Goal: Task Accomplishment & Management: Use online tool/utility

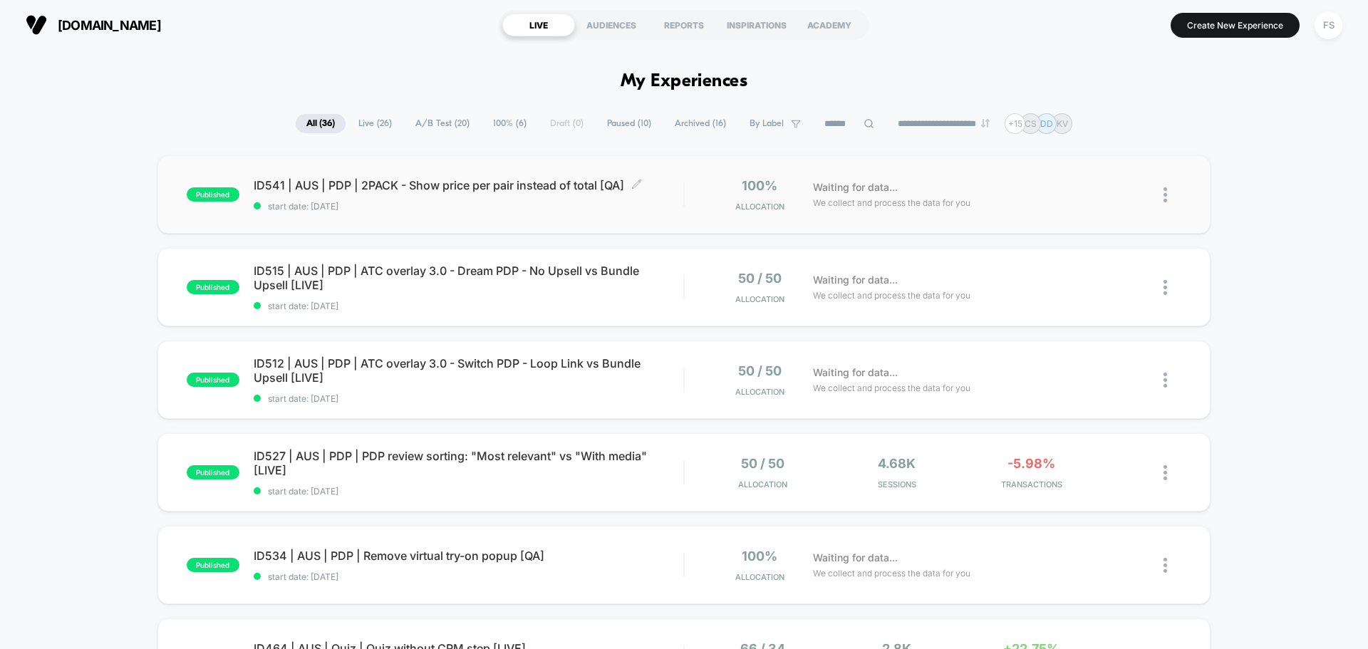
click at [425, 205] on span "start date: [DATE]" at bounding box center [469, 206] width 430 height 11
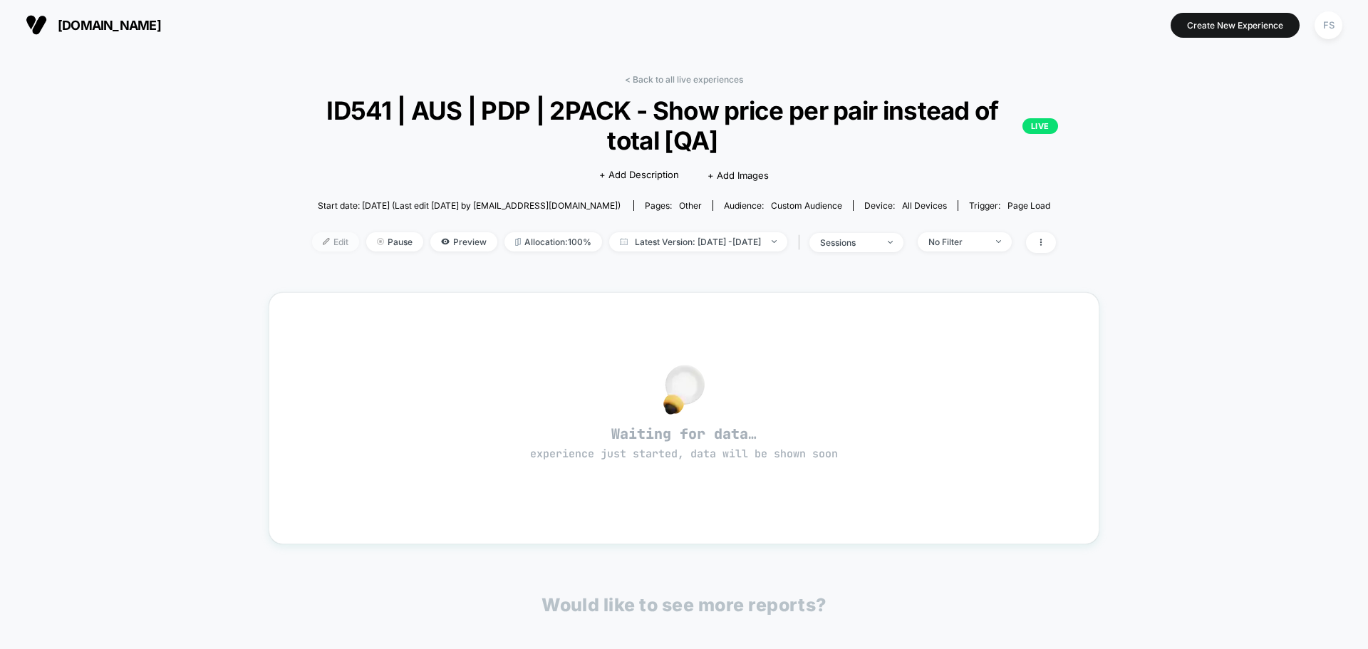
click at [312, 235] on span "Edit" at bounding box center [335, 241] width 47 height 19
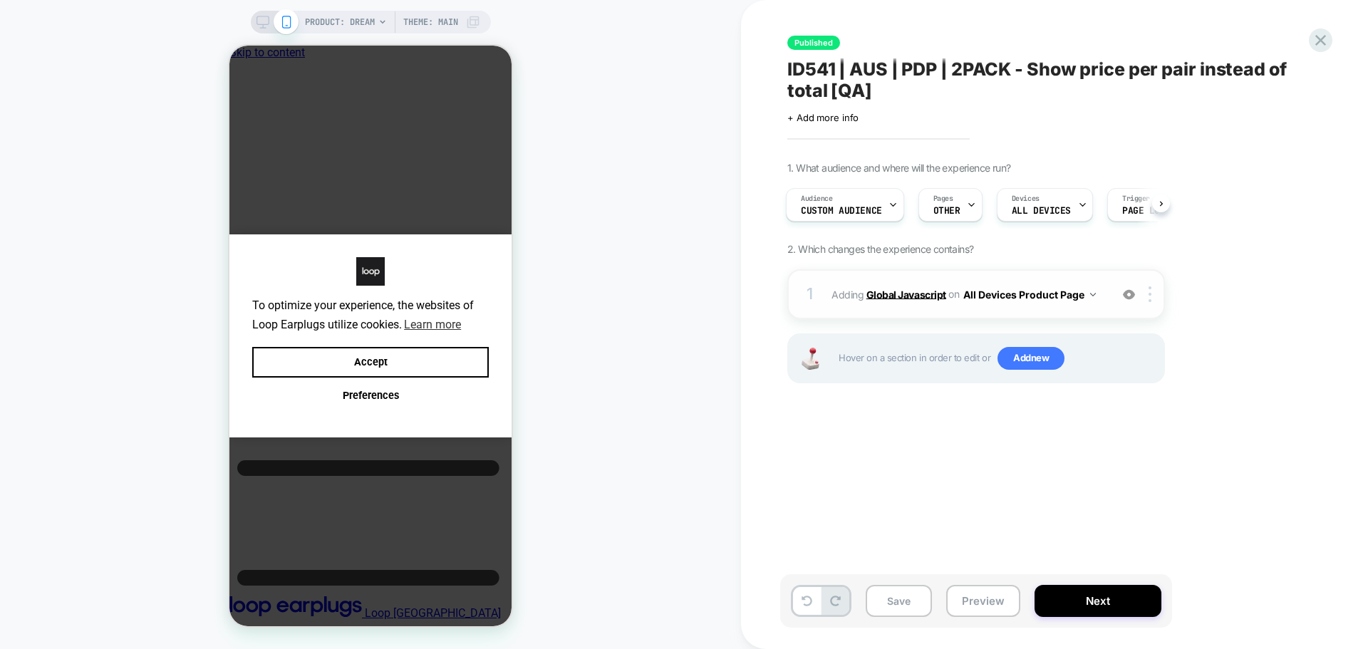
click at [914, 300] on b "Global Javascript" at bounding box center [906, 294] width 80 height 12
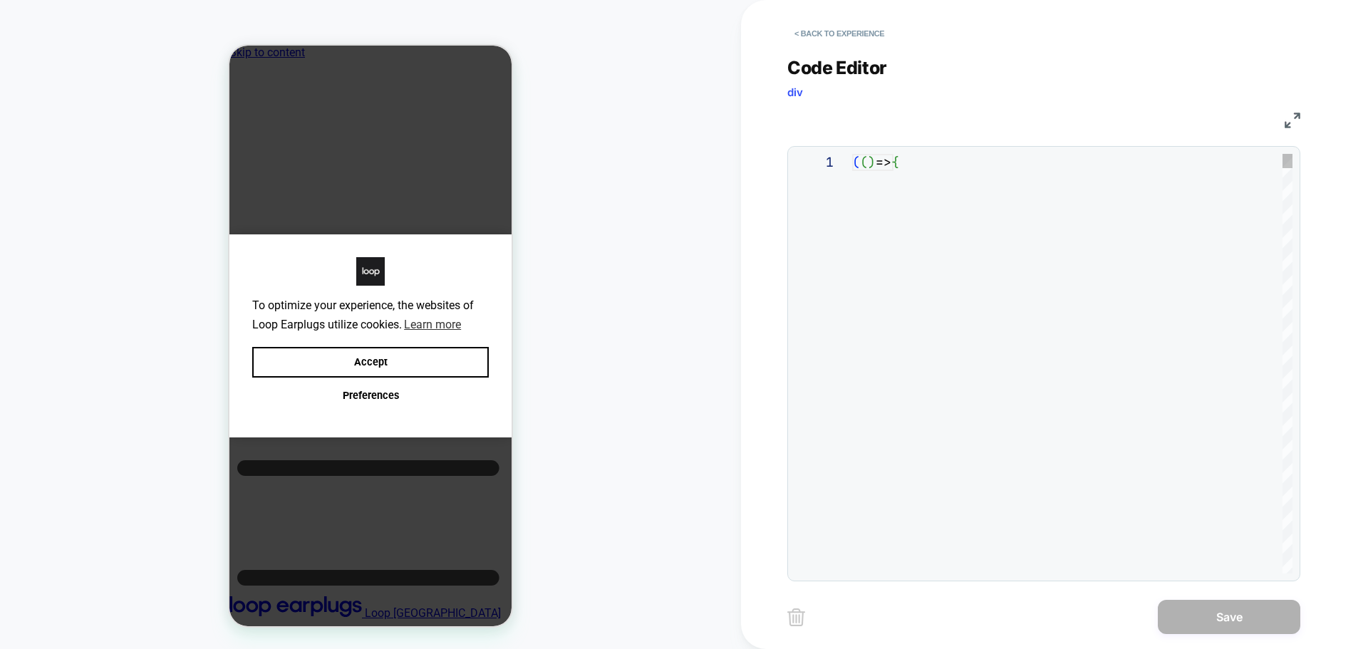
scroll to position [0, 11]
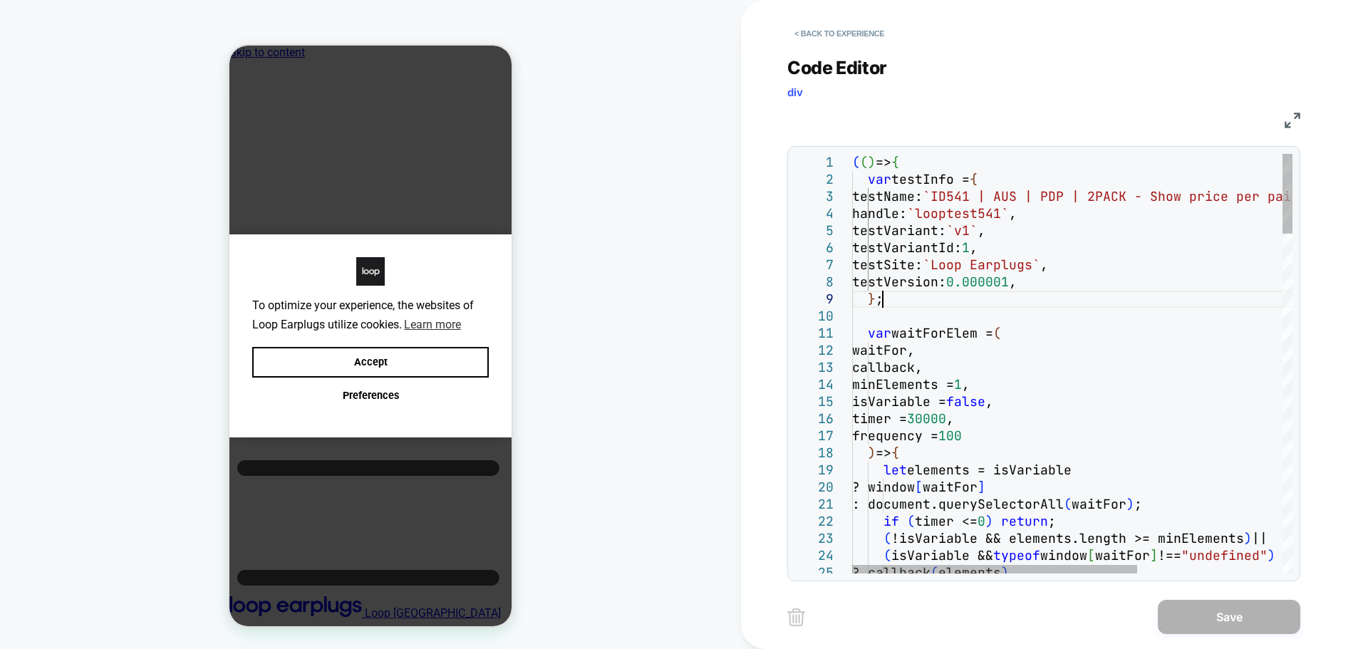
type textarea "**********"
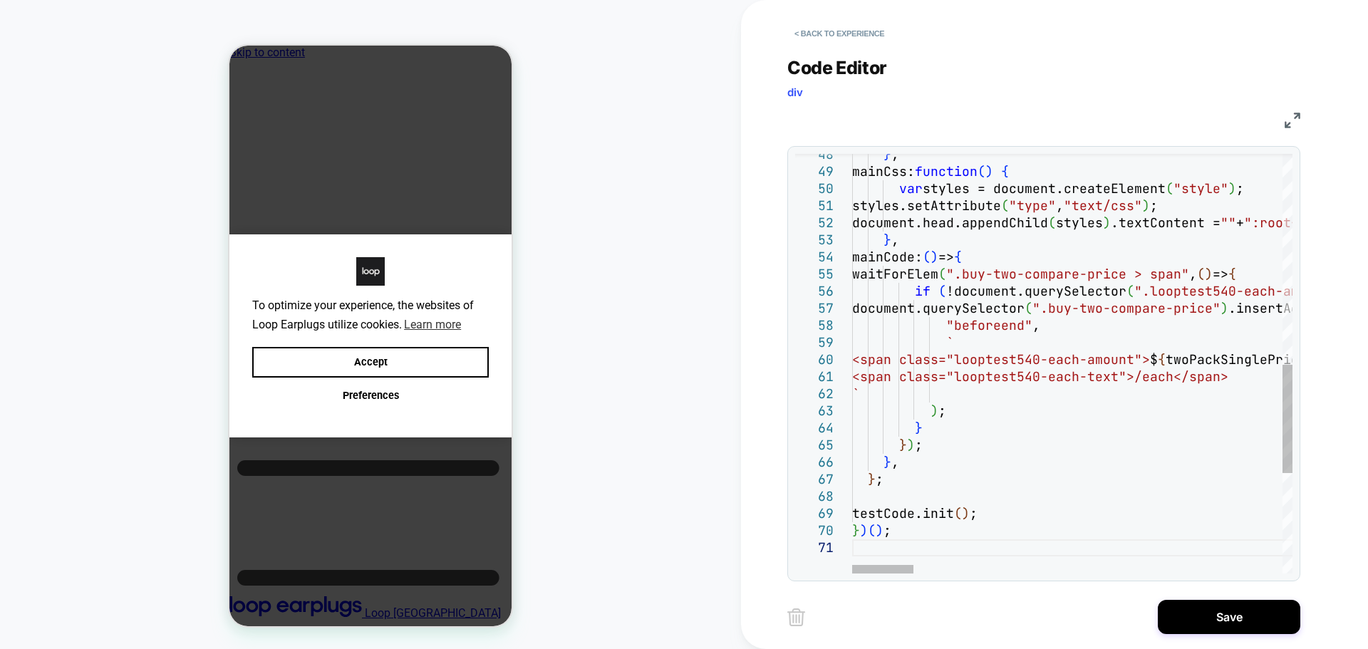
drag, startPoint x: 1201, startPoint y: 613, endPoint x: 1088, endPoint y: 157, distance: 469.7
click at [1088, 157] on div "< Back to experience Code Editor div JS 48 49 50 51 52 53 54 55 56 57 58 59 60 …" at bounding box center [1054, 324] width 534 height 649
click at [838, 38] on button "< Back to experience" at bounding box center [839, 33] width 104 height 23
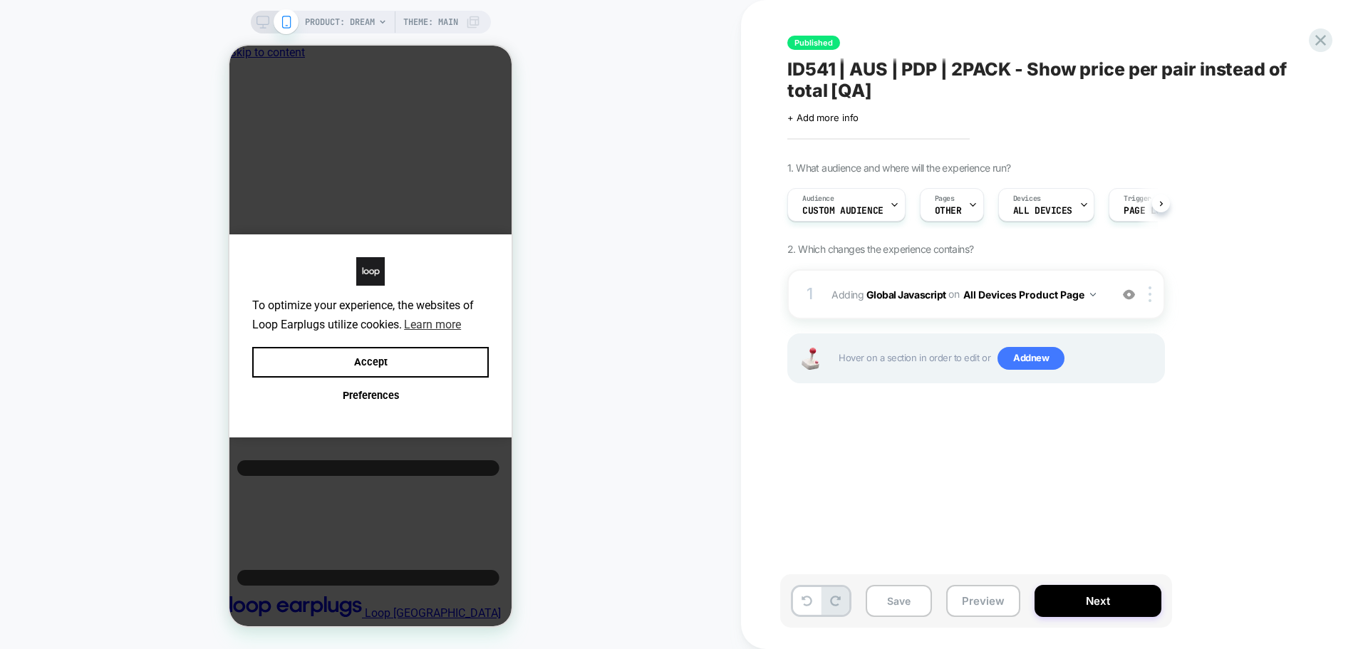
scroll to position [0, 1]
click at [870, 298] on b "Global Javascript" at bounding box center [906, 294] width 80 height 12
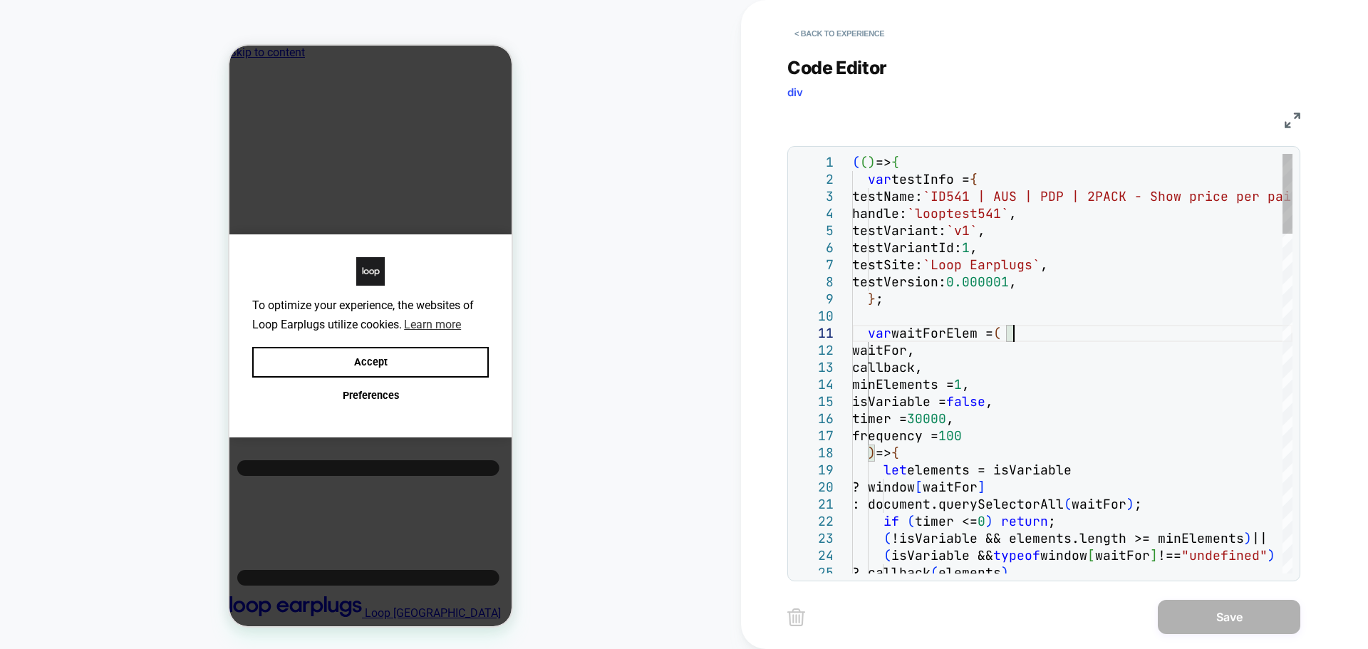
scroll to position [0, 0]
type textarea "**********"
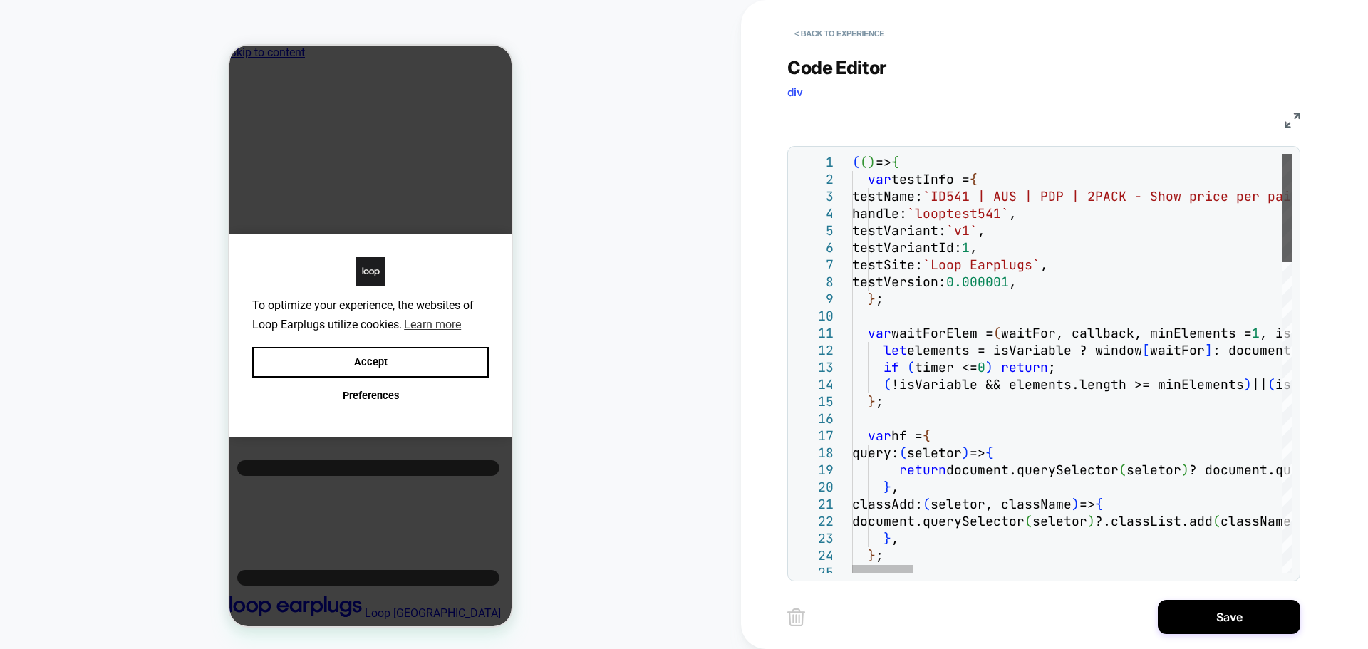
click at [1292, 154] on div at bounding box center [1287, 208] width 10 height 108
click at [1238, 628] on button "Save" at bounding box center [1228, 617] width 142 height 34
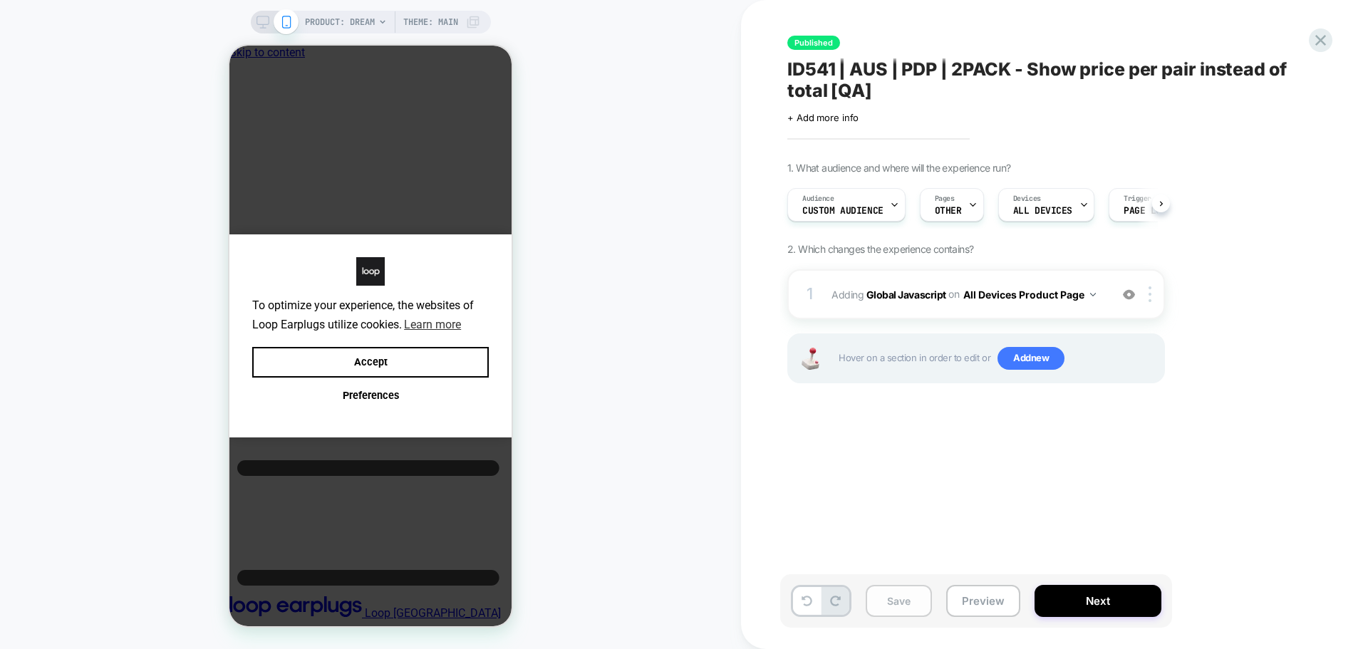
scroll to position [0, 1]
click at [913, 608] on button "Save" at bounding box center [898, 601] width 66 height 32
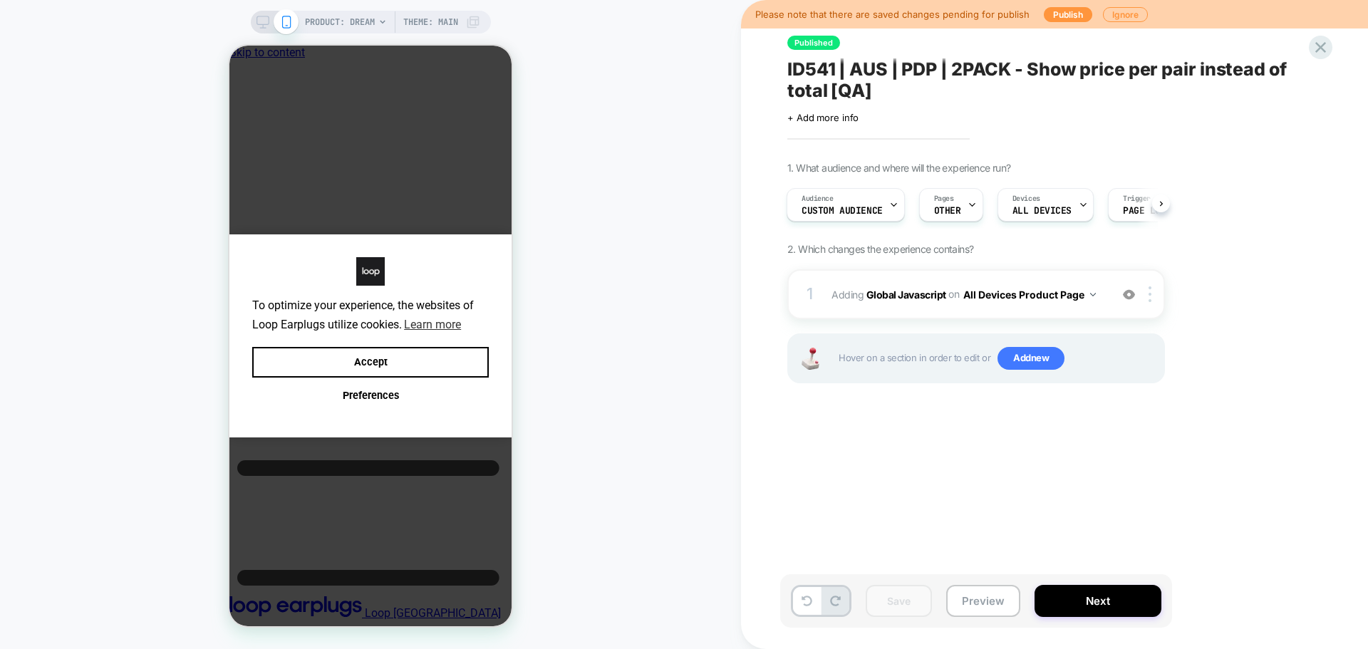
click at [1058, 4] on div "Please note that there are saved changes pending for publish Publish Ignore" at bounding box center [1054, 14] width 627 height 28
click at [1058, 13] on button "Publish" at bounding box center [1067, 14] width 48 height 15
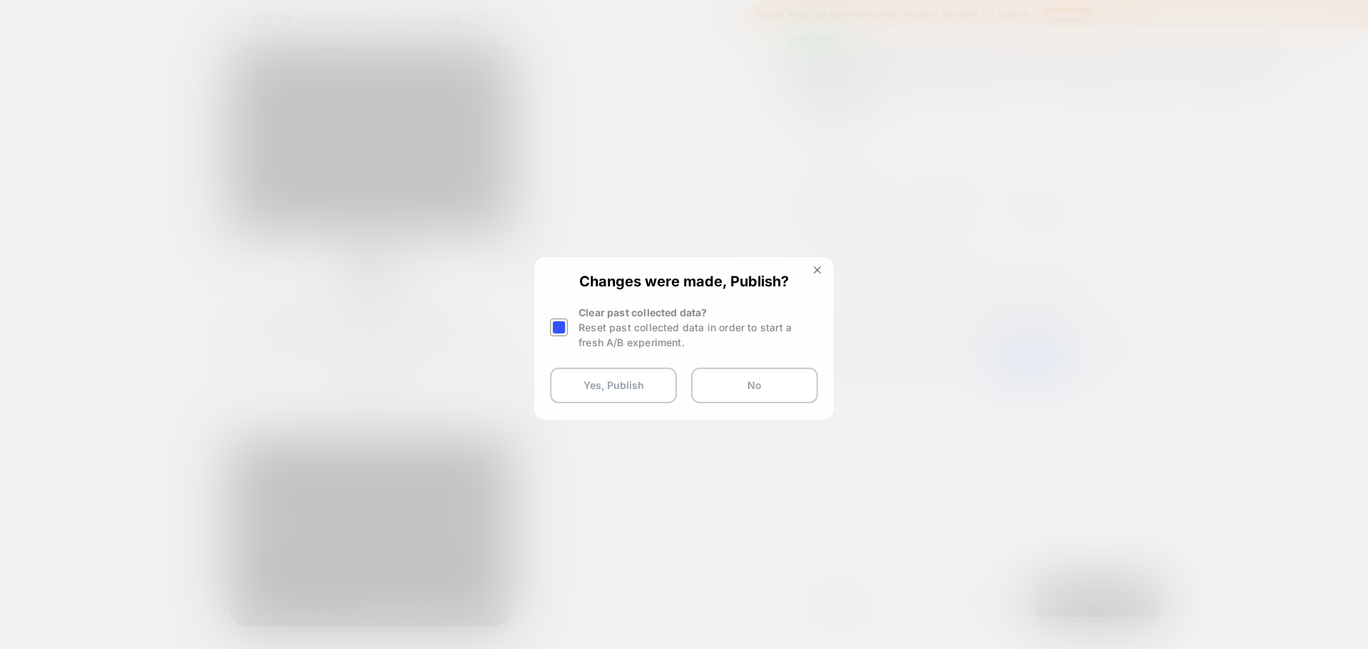
click at [549, 317] on div "Changes were made, Publish? Clear past collected data? Reset past collected dat…" at bounding box center [684, 338] width 296 height 159
click at [553, 325] on div at bounding box center [559, 327] width 18 height 18
click at [586, 390] on button "Yes, Publish" at bounding box center [613, 386] width 127 height 36
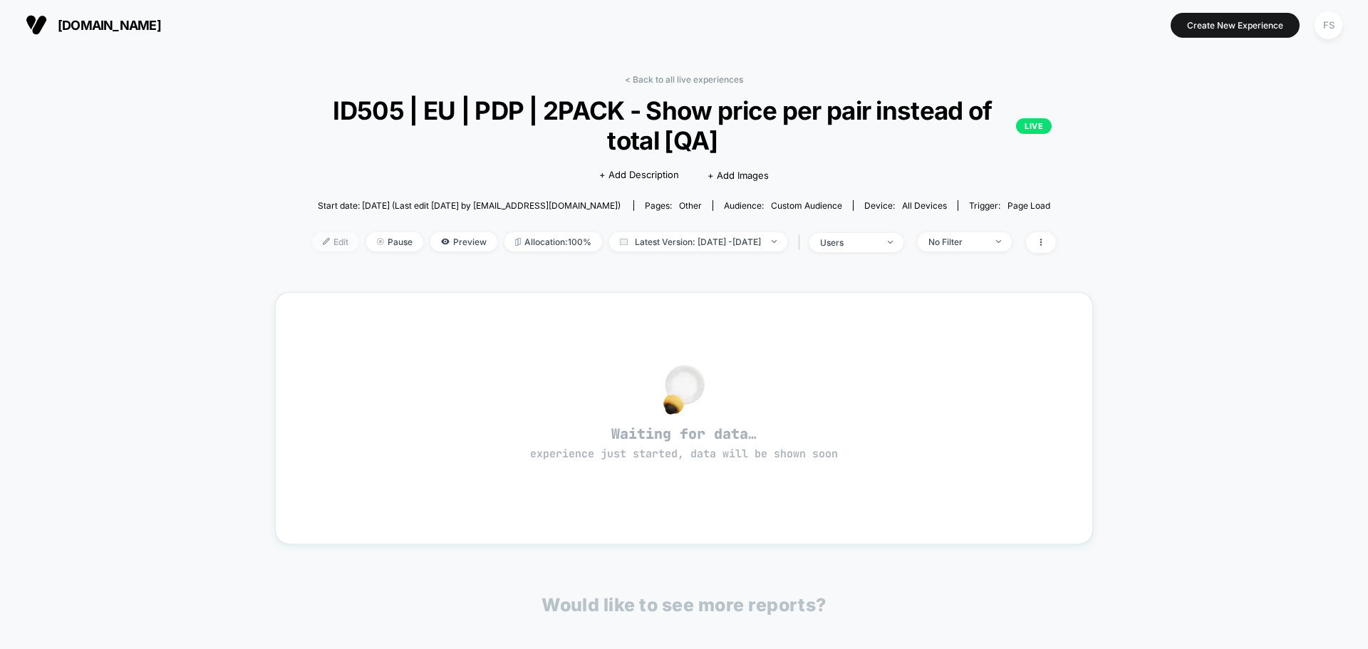
click at [312, 236] on span "Edit" at bounding box center [335, 241] width 47 height 19
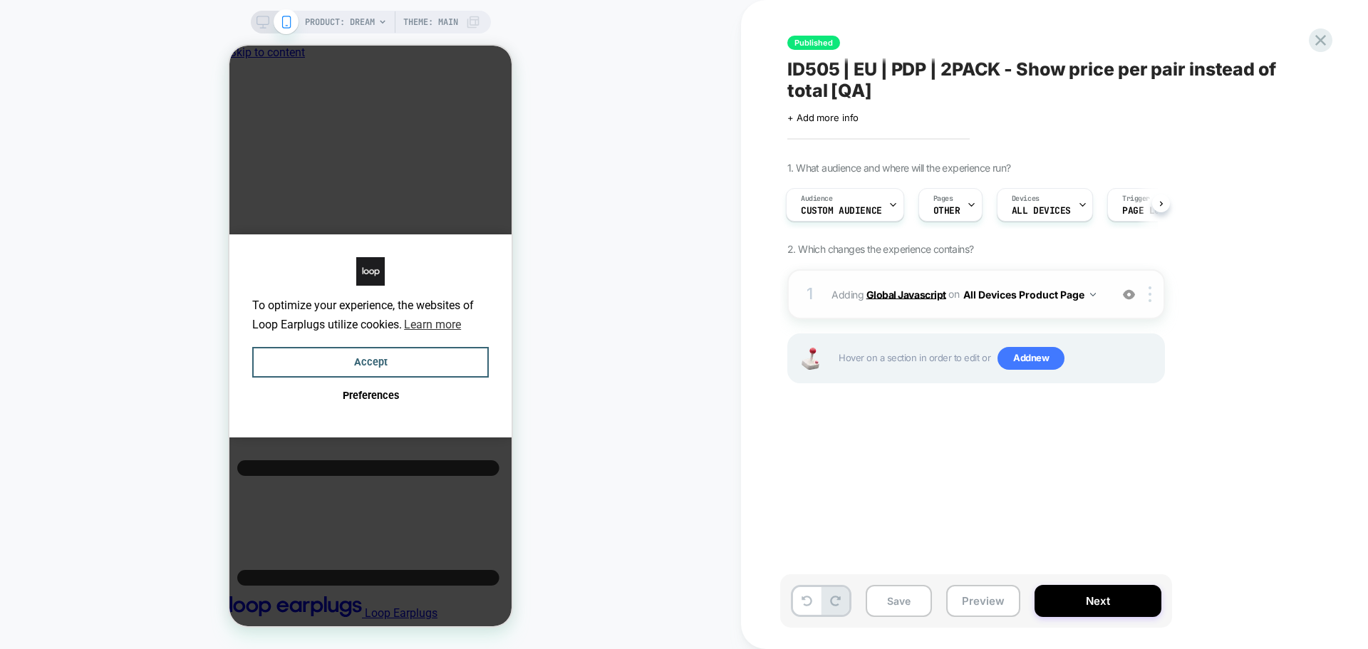
click at [882, 290] on b "Global Javascript" at bounding box center [906, 294] width 80 height 12
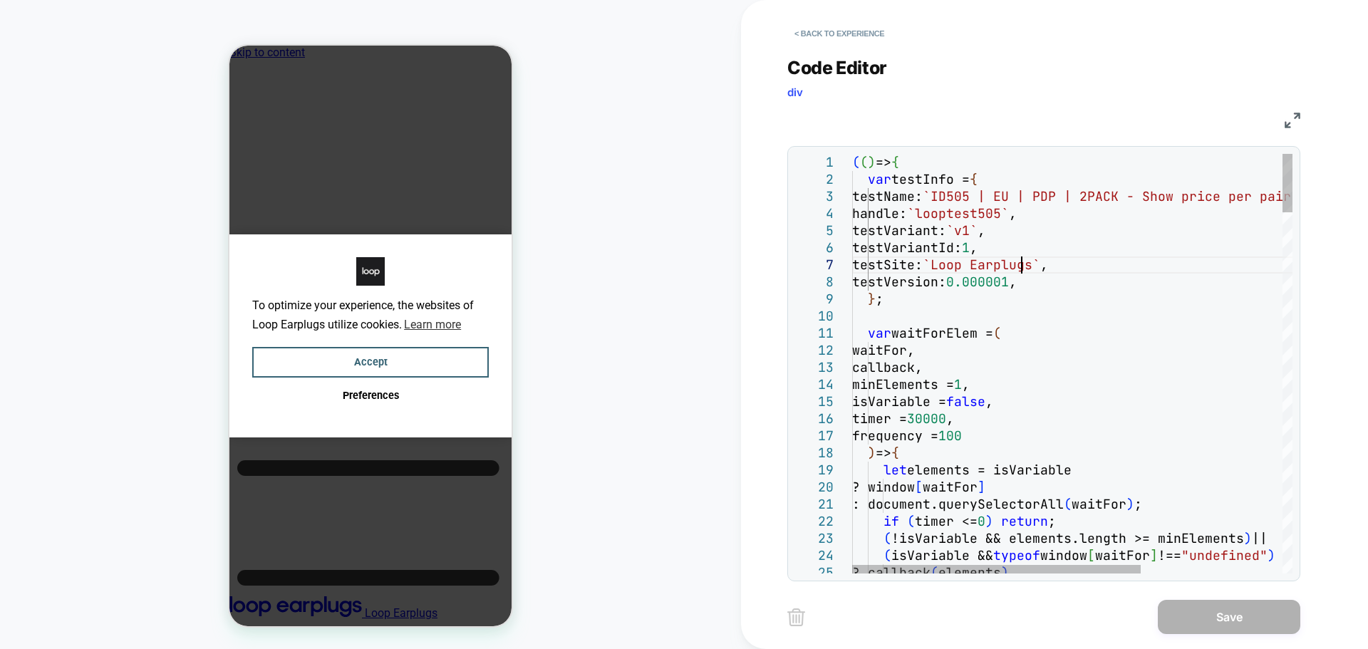
type textarea "**********"
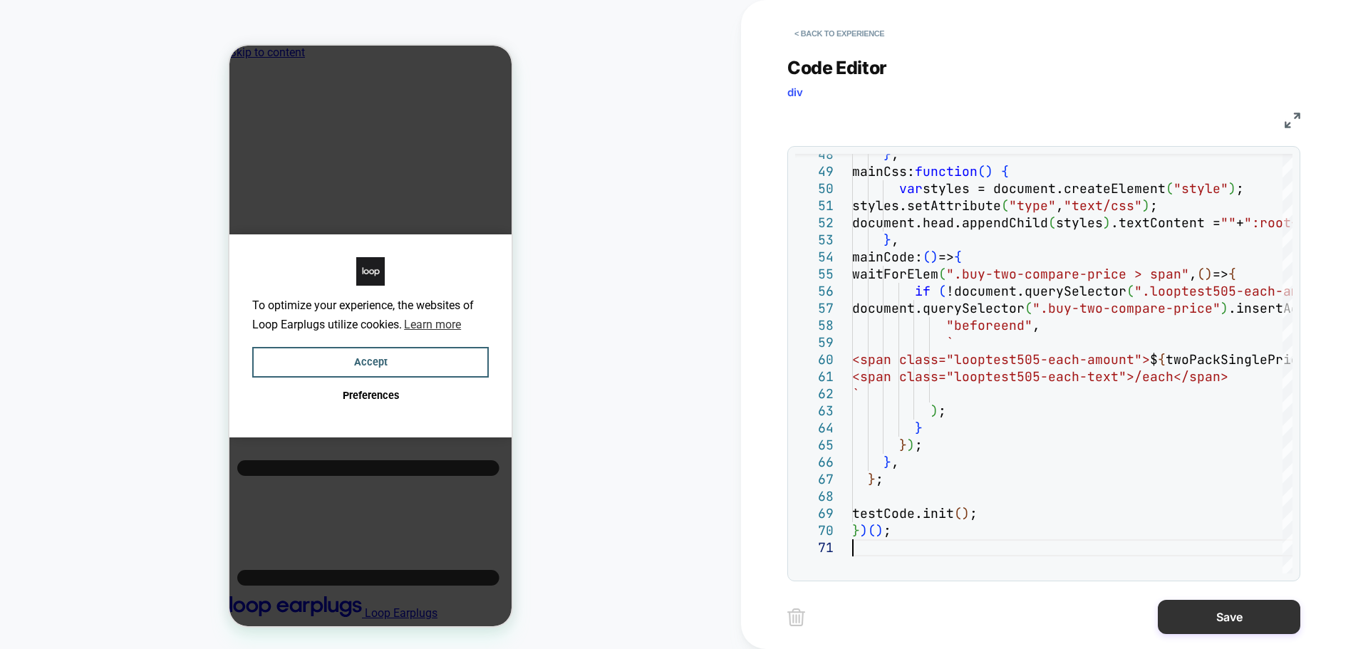
click at [1178, 615] on button "Save" at bounding box center [1228, 617] width 142 height 34
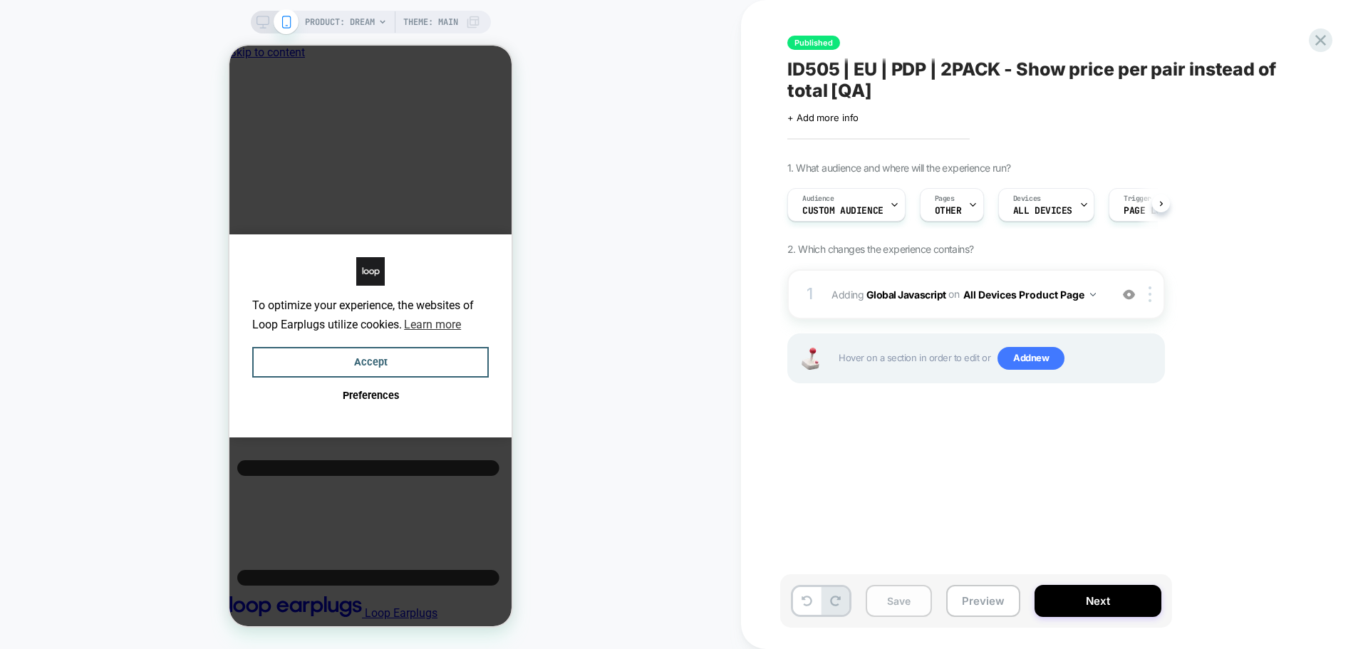
scroll to position [0, 1]
click at [906, 606] on button "Save" at bounding box center [898, 601] width 66 height 32
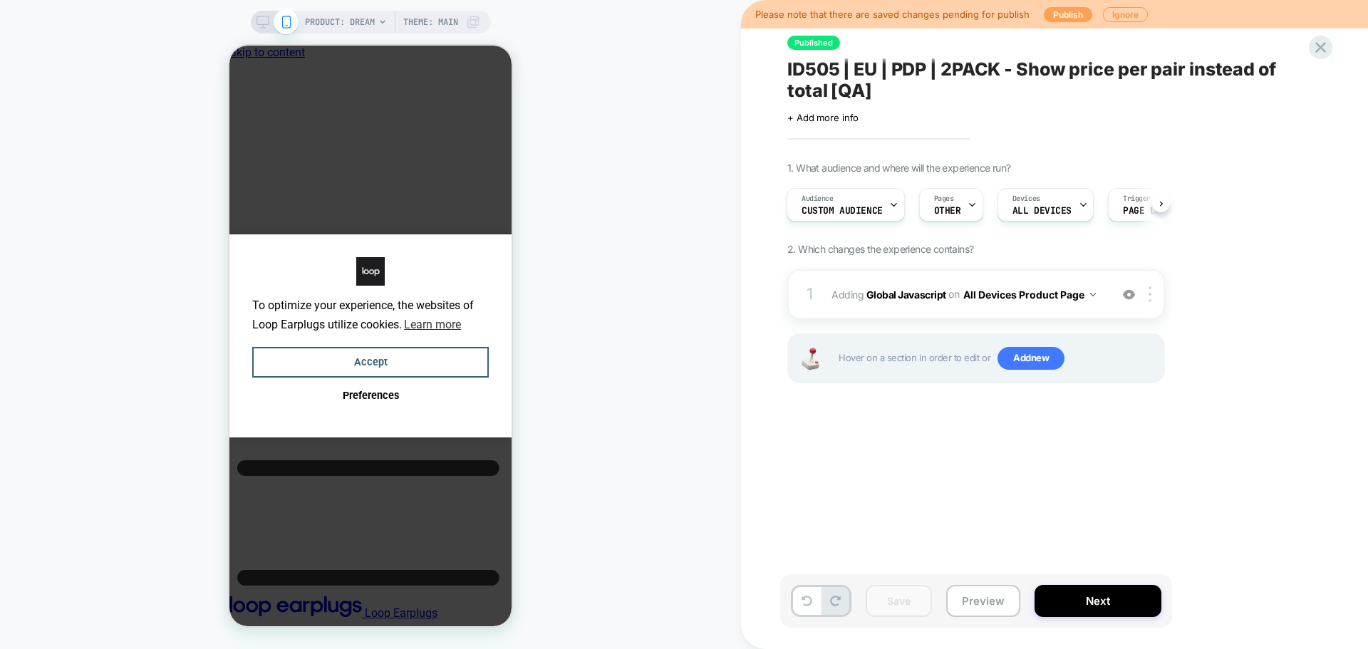
click at [1064, 13] on button "Publish" at bounding box center [1067, 14] width 48 height 15
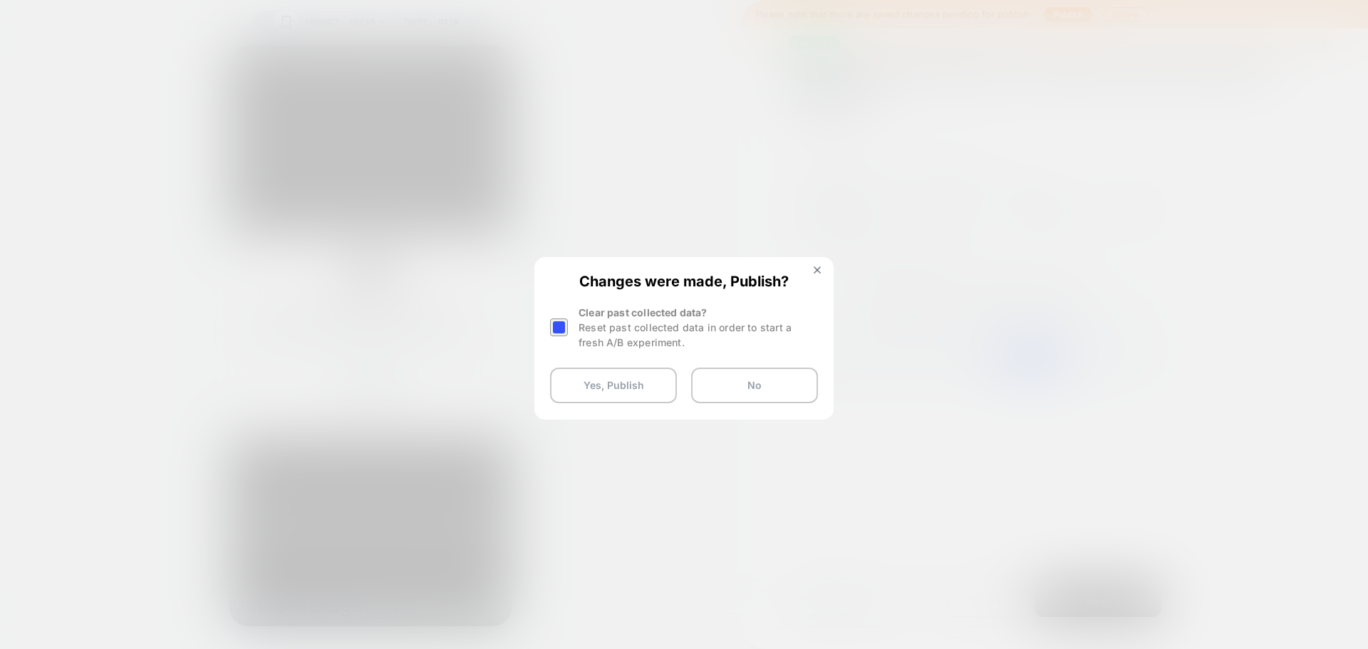
click at [561, 330] on div at bounding box center [559, 327] width 18 height 18
click at [595, 378] on button "Yes, Publish" at bounding box center [613, 386] width 127 height 36
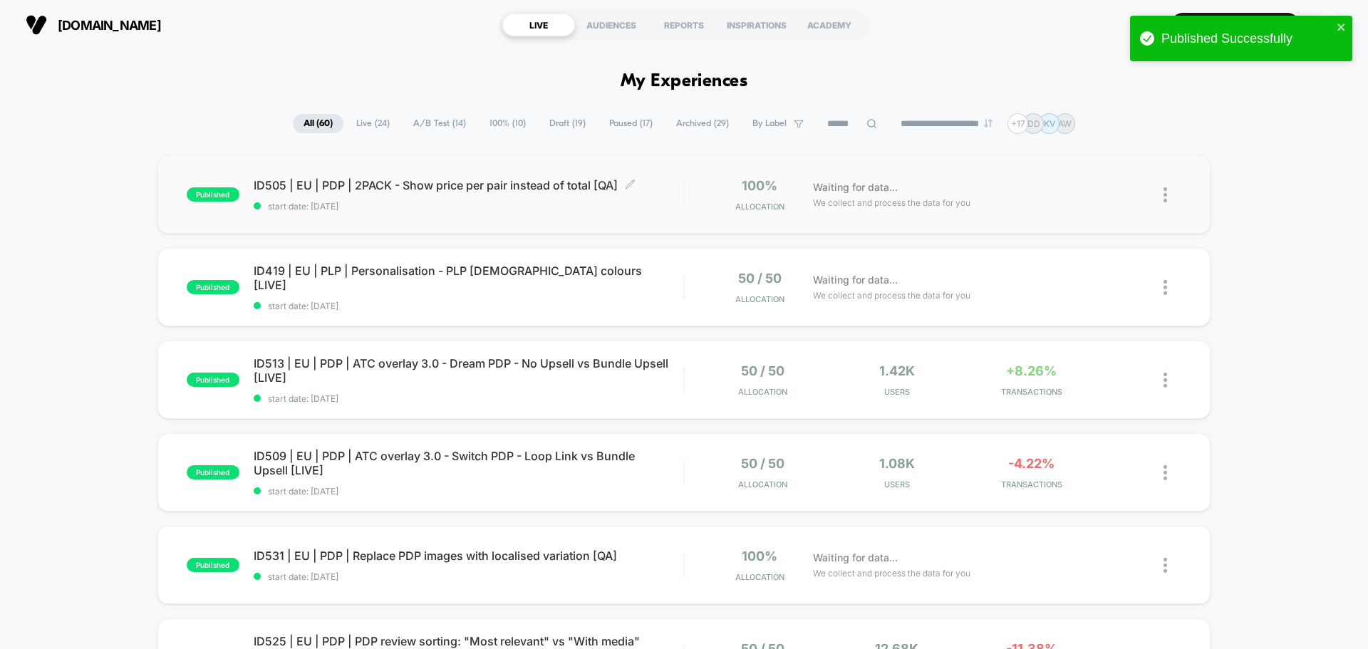
click at [368, 190] on span "ID505 | EU | PDP | 2PACK - Show price per pair instead of total [QA] Click to e…" at bounding box center [469, 185] width 430 height 14
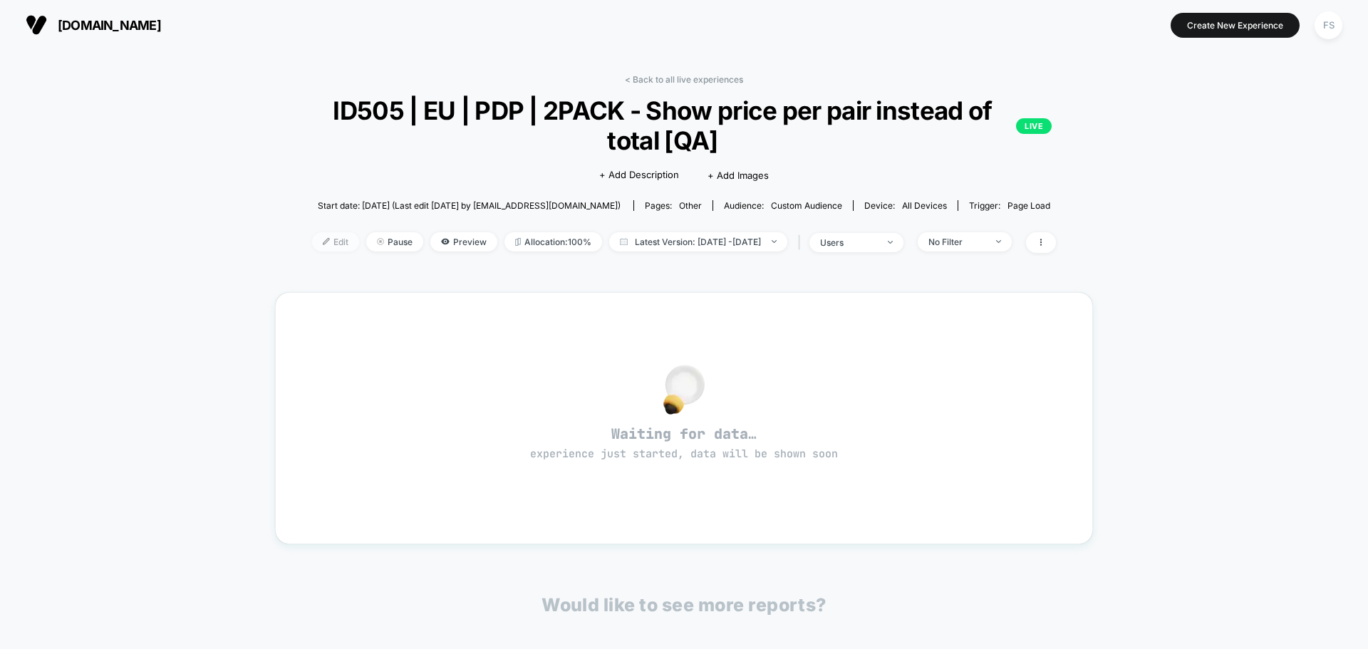
click at [326, 248] on span "Edit" at bounding box center [335, 241] width 47 height 19
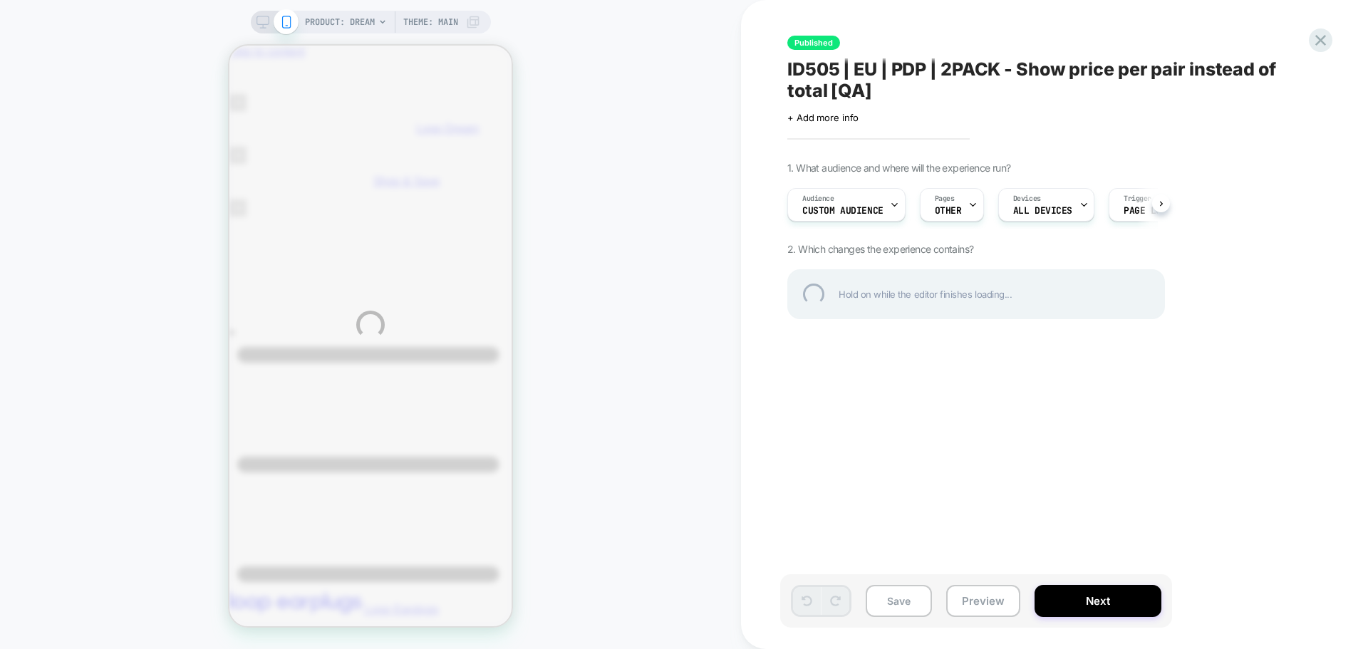
scroll to position [0, 11]
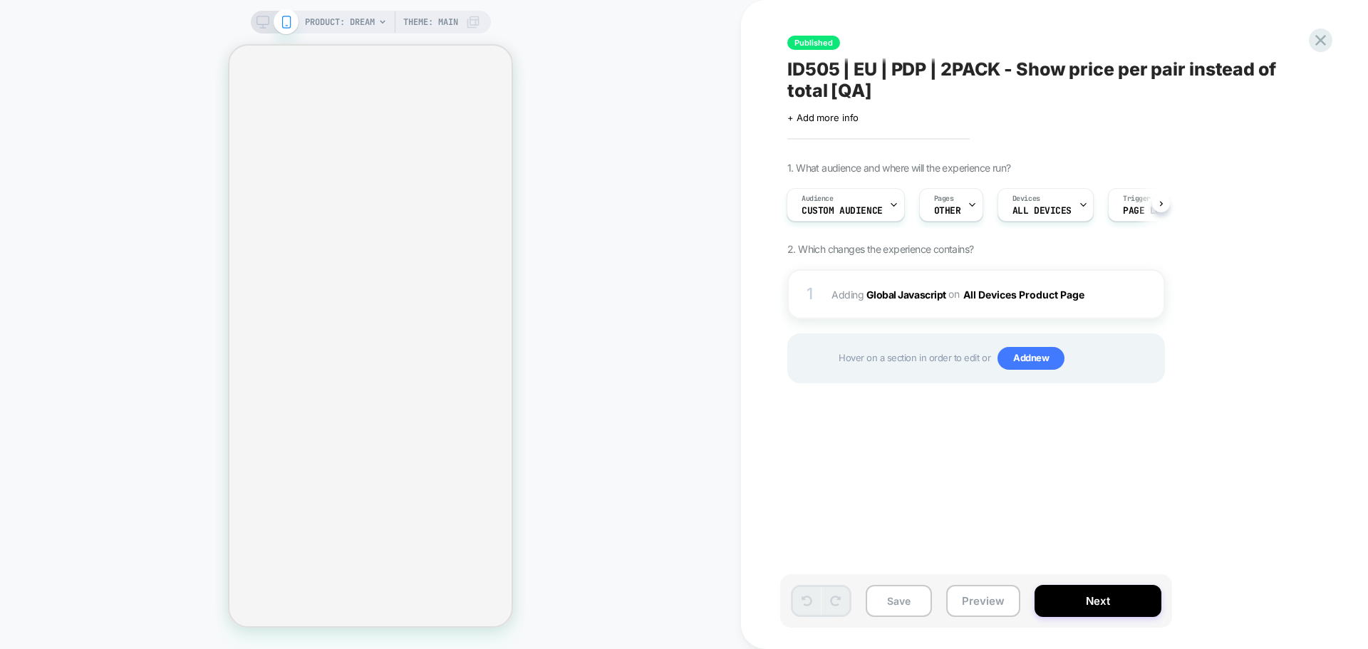
scroll to position [0, 1]
click at [907, 285] on span "Adding Global Javascript on All Devices Product Page" at bounding box center [966, 294] width 271 height 21
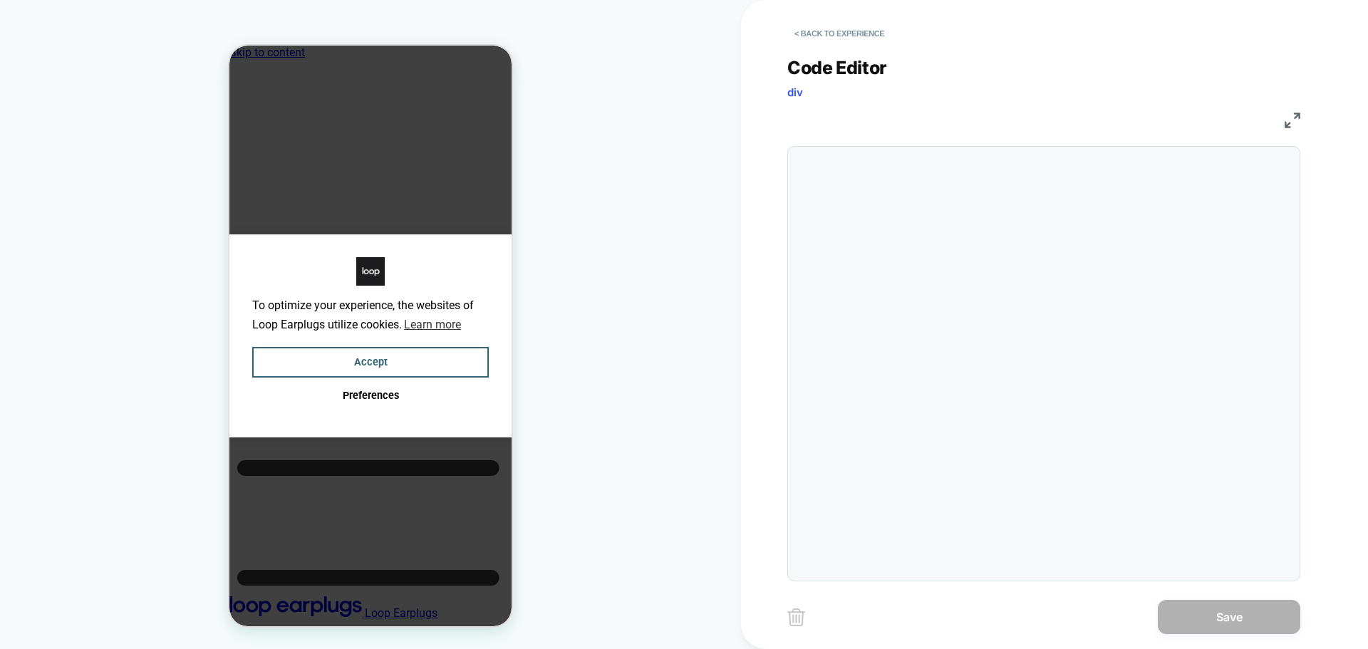
scroll to position [0, 11]
click at [831, 38] on button "< Back to experience" at bounding box center [839, 33] width 104 height 23
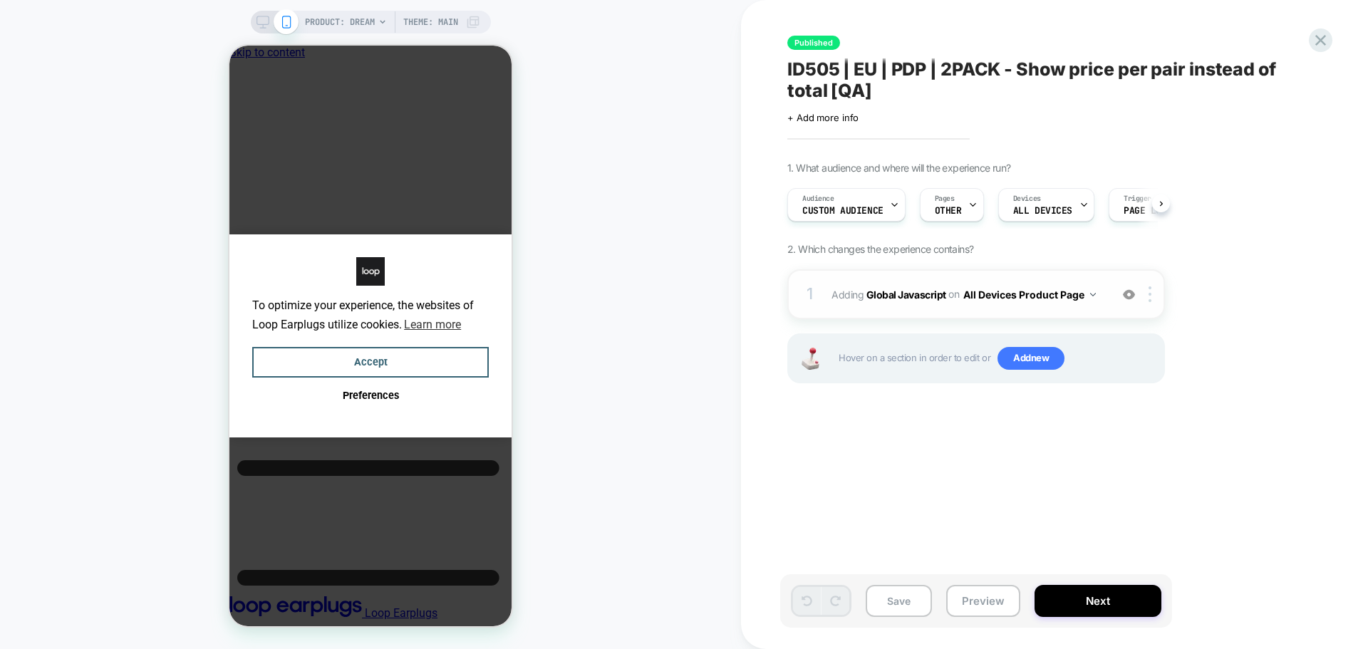
scroll to position [0, 1]
click at [904, 300] on b "Global Javascript" at bounding box center [906, 294] width 80 height 12
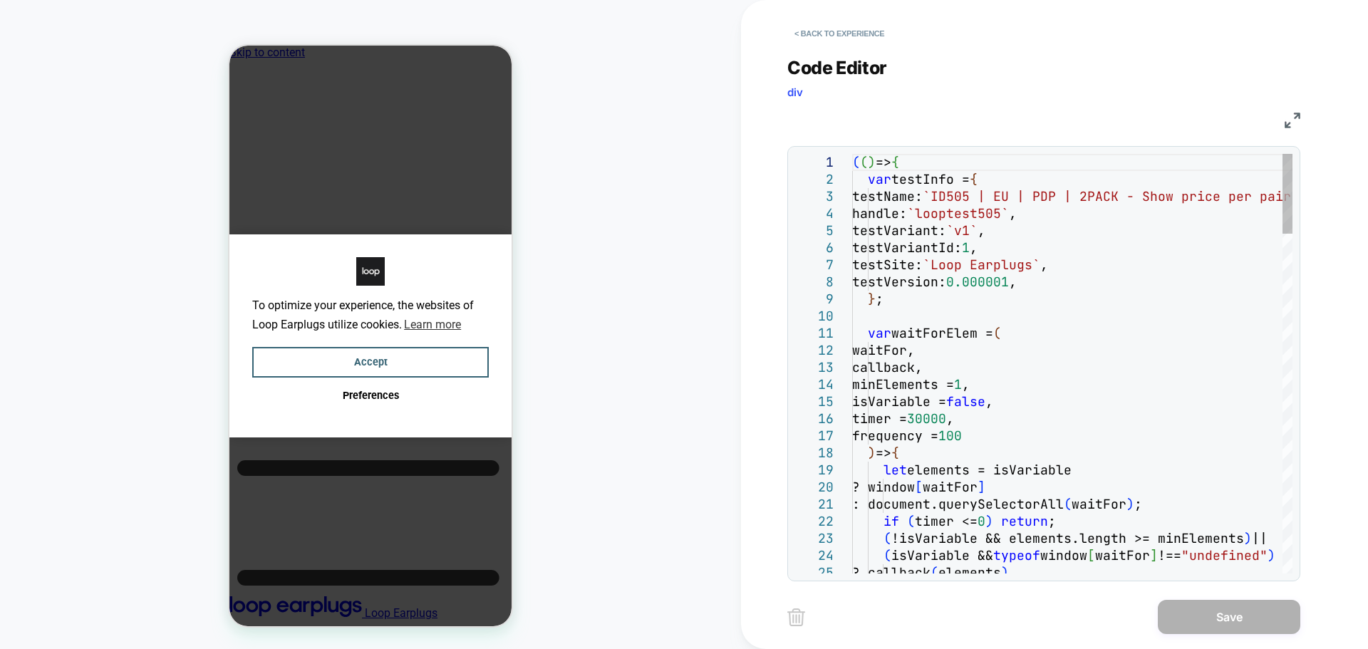
type textarea "**********"
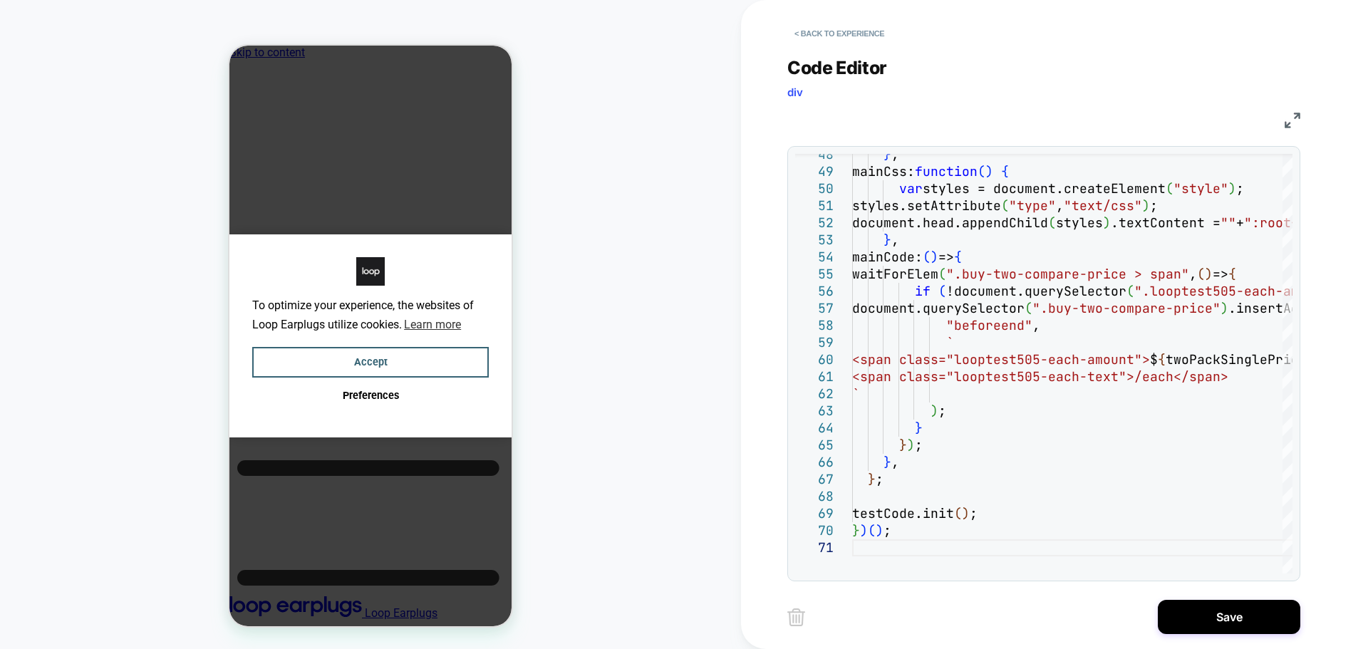
click at [1185, 634] on div "Save" at bounding box center [1043, 617] width 513 height 36
click at [1196, 622] on button "Save" at bounding box center [1228, 617] width 142 height 34
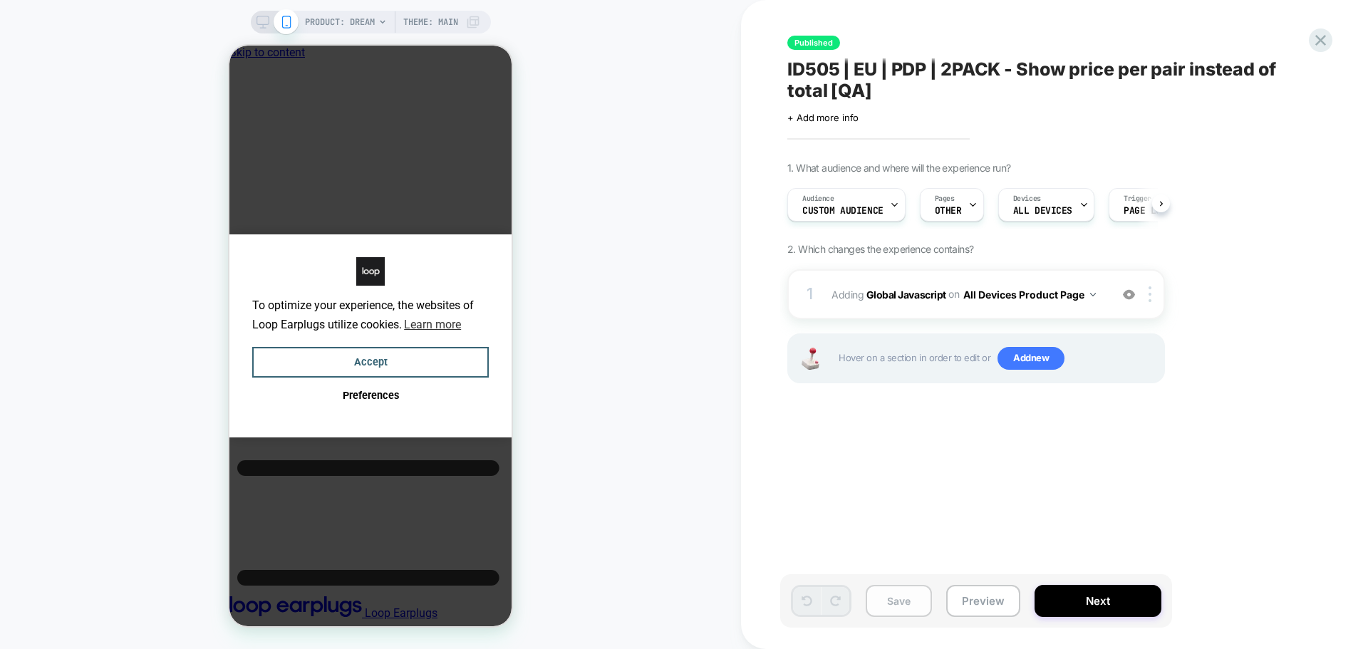
scroll to position [0, 1]
click at [890, 603] on button "Save" at bounding box center [898, 601] width 66 height 32
click at [1084, 601] on button "Next" at bounding box center [1097, 601] width 127 height 32
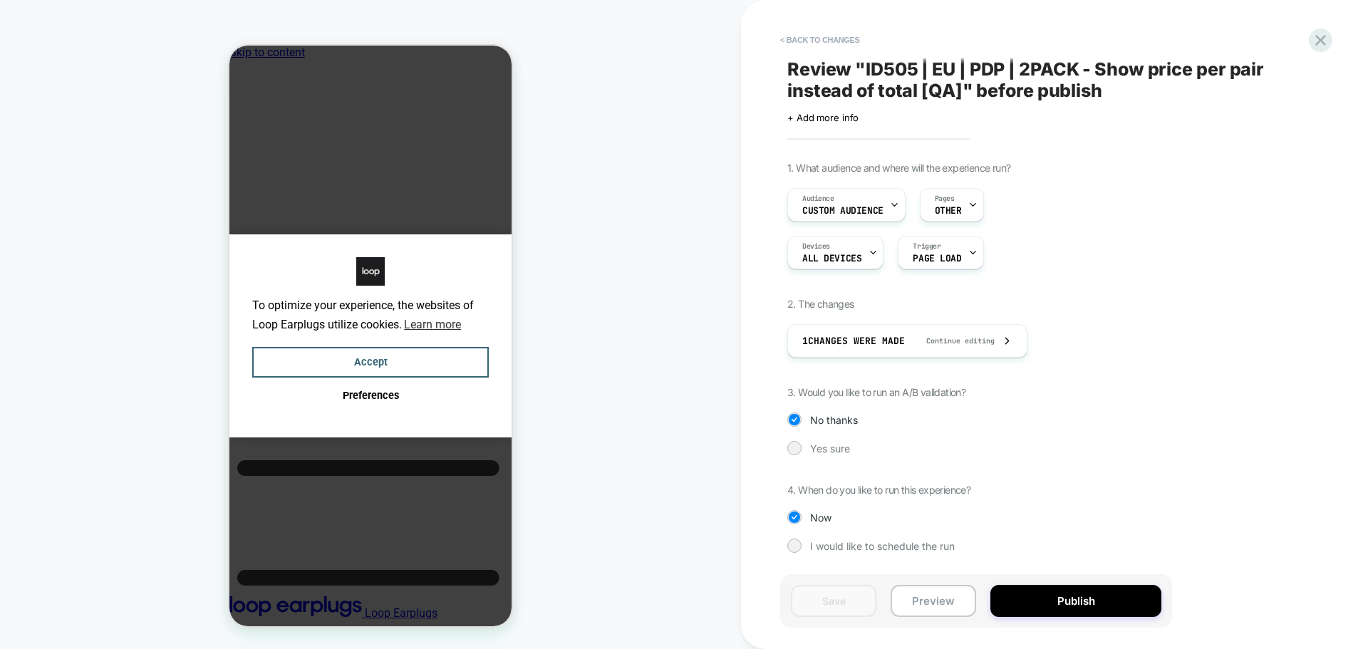
click at [1084, 601] on button "Publish" at bounding box center [1075, 601] width 171 height 32
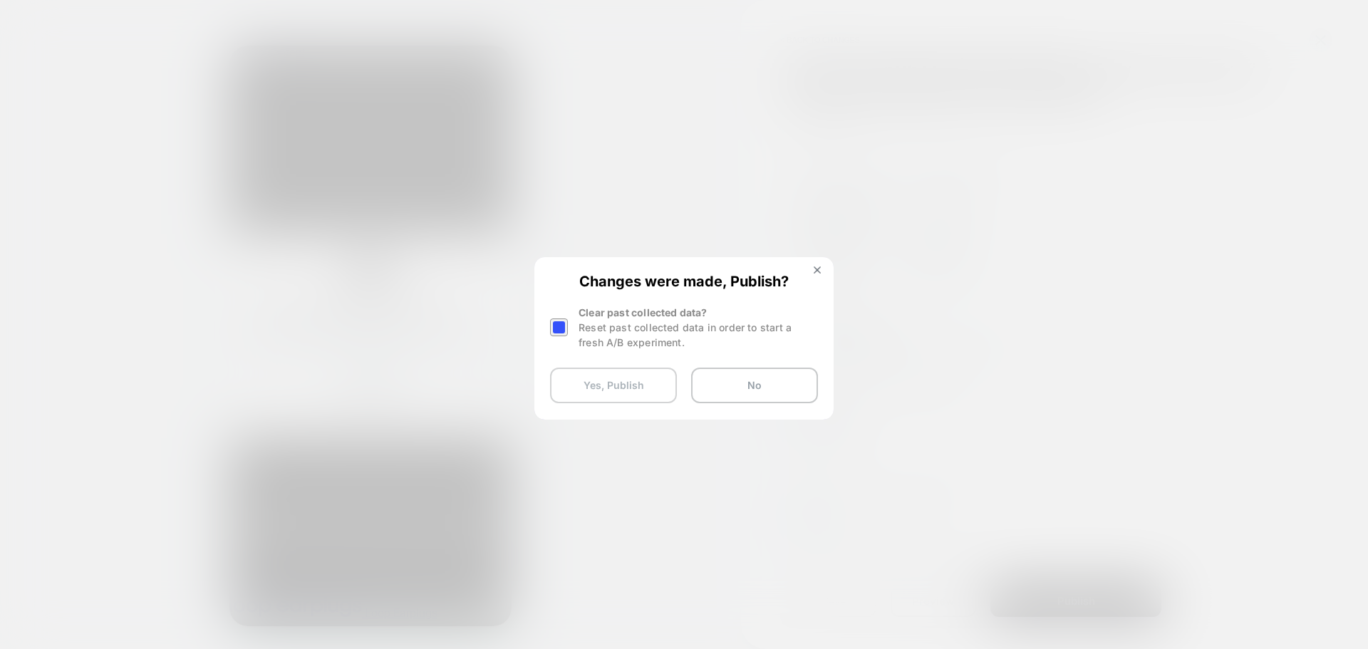
drag, startPoint x: 561, startPoint y: 333, endPoint x: 590, endPoint y: 392, distance: 66.3
click at [561, 332] on div at bounding box center [559, 327] width 18 height 18
click at [592, 396] on button "Yes, Publish" at bounding box center [613, 386] width 127 height 36
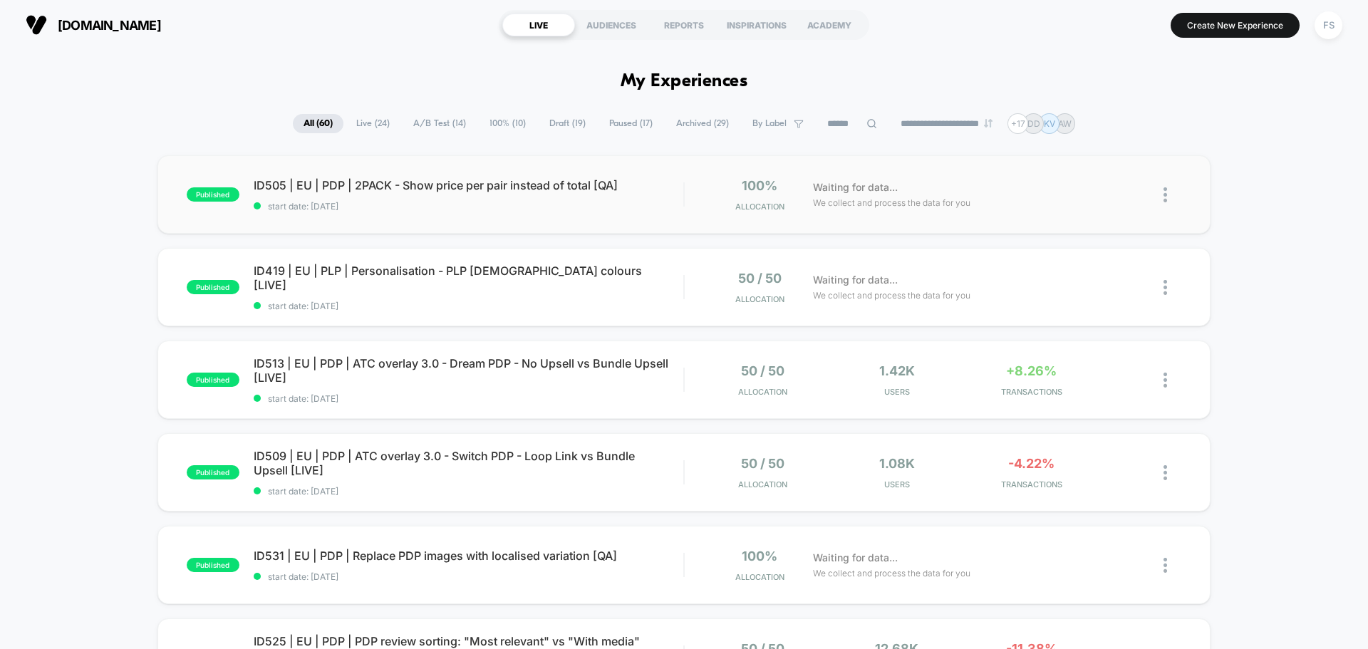
click at [458, 214] on div "published ID505 | EU | PDP | 2PACK - Show price per pair instead of total [QA] …" at bounding box center [683, 194] width 1053 height 78
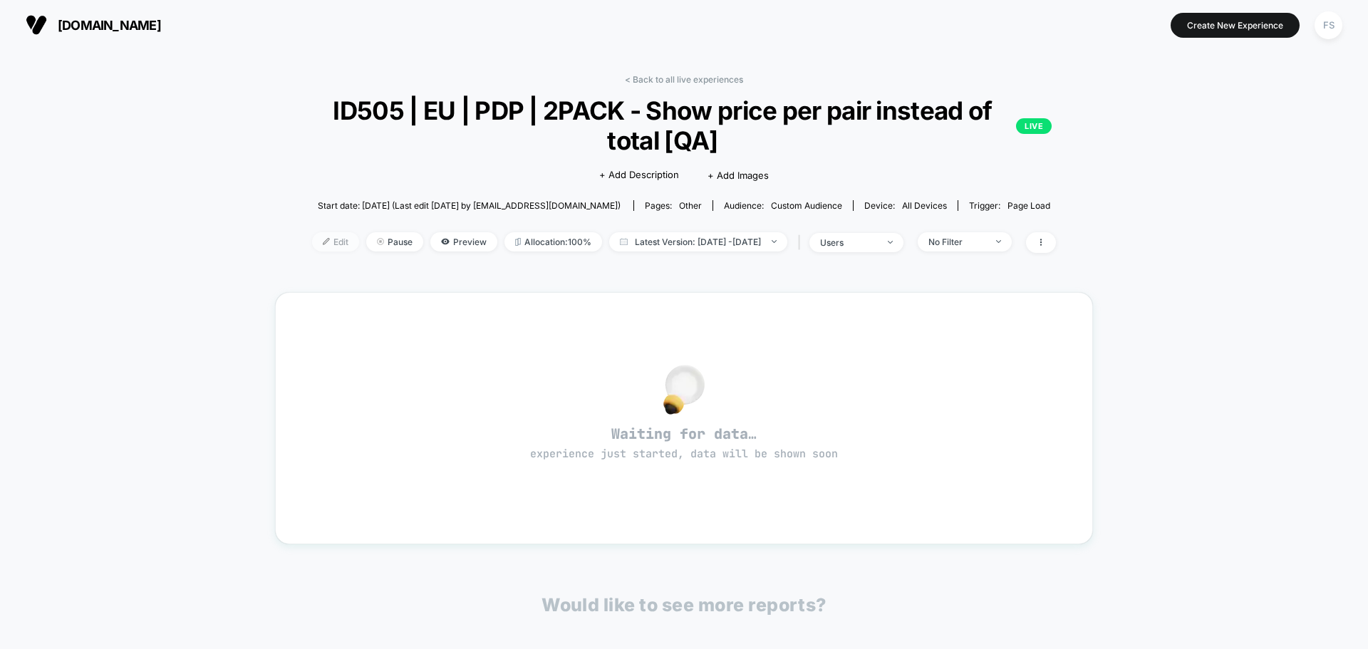
click at [312, 249] on span "Edit" at bounding box center [335, 241] width 47 height 19
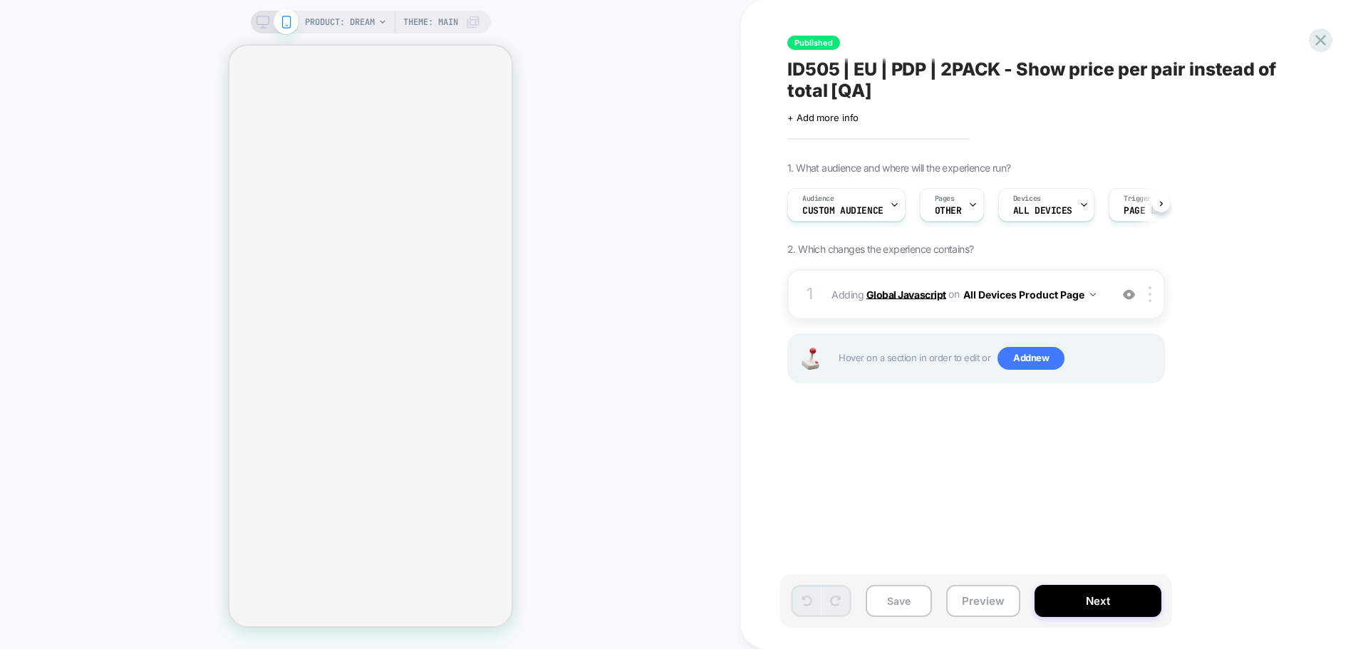
click at [894, 292] on b "Global Javascript" at bounding box center [906, 294] width 80 height 12
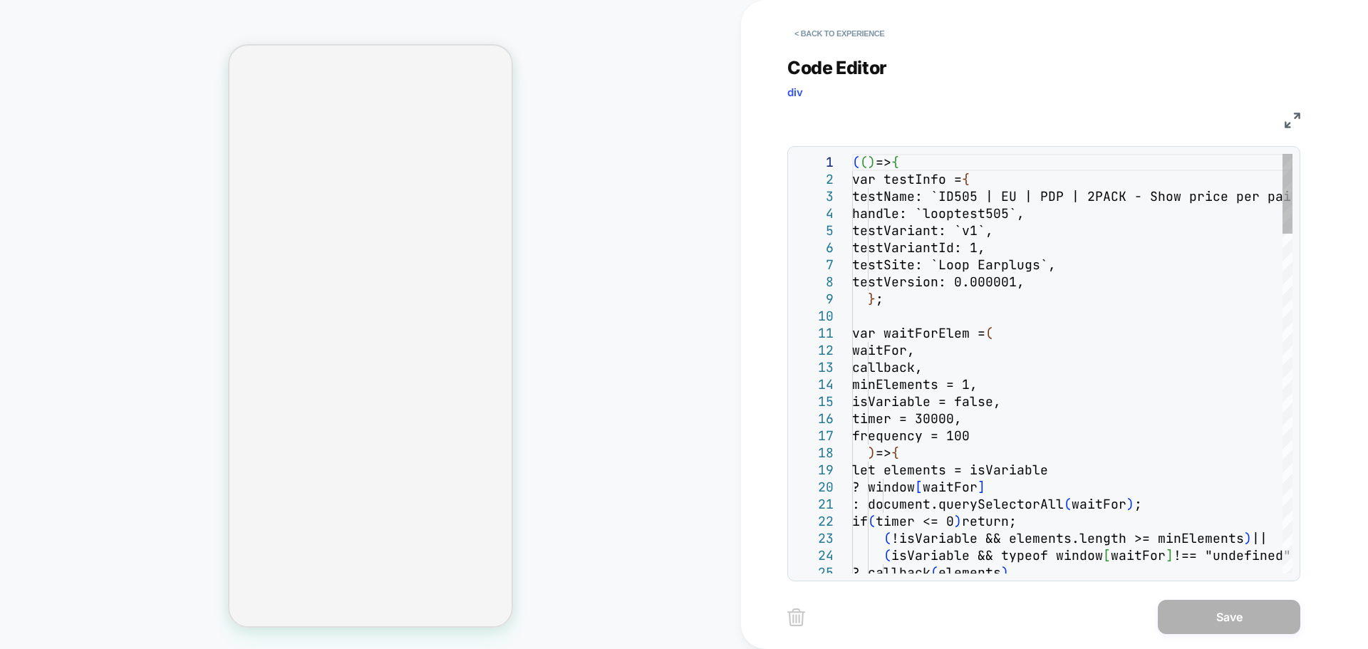
type textarea "**********"
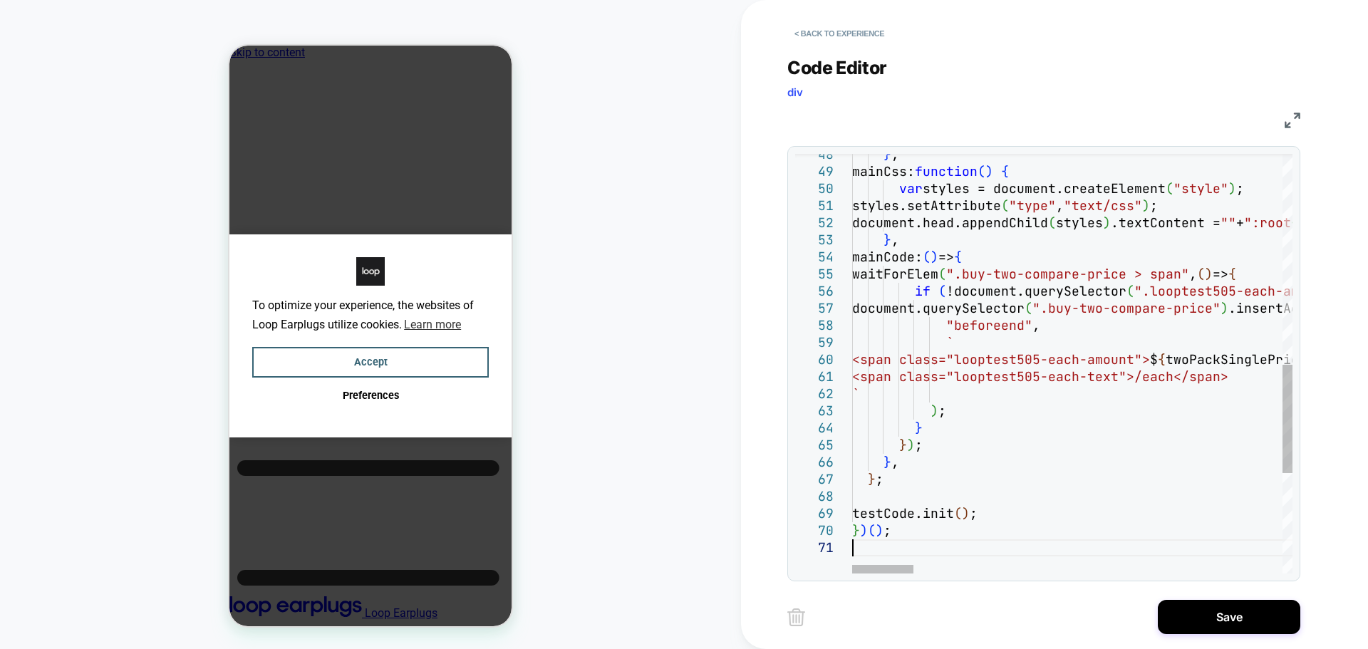
scroll to position [0, 11]
click at [1199, 615] on button "Save" at bounding box center [1228, 617] width 142 height 34
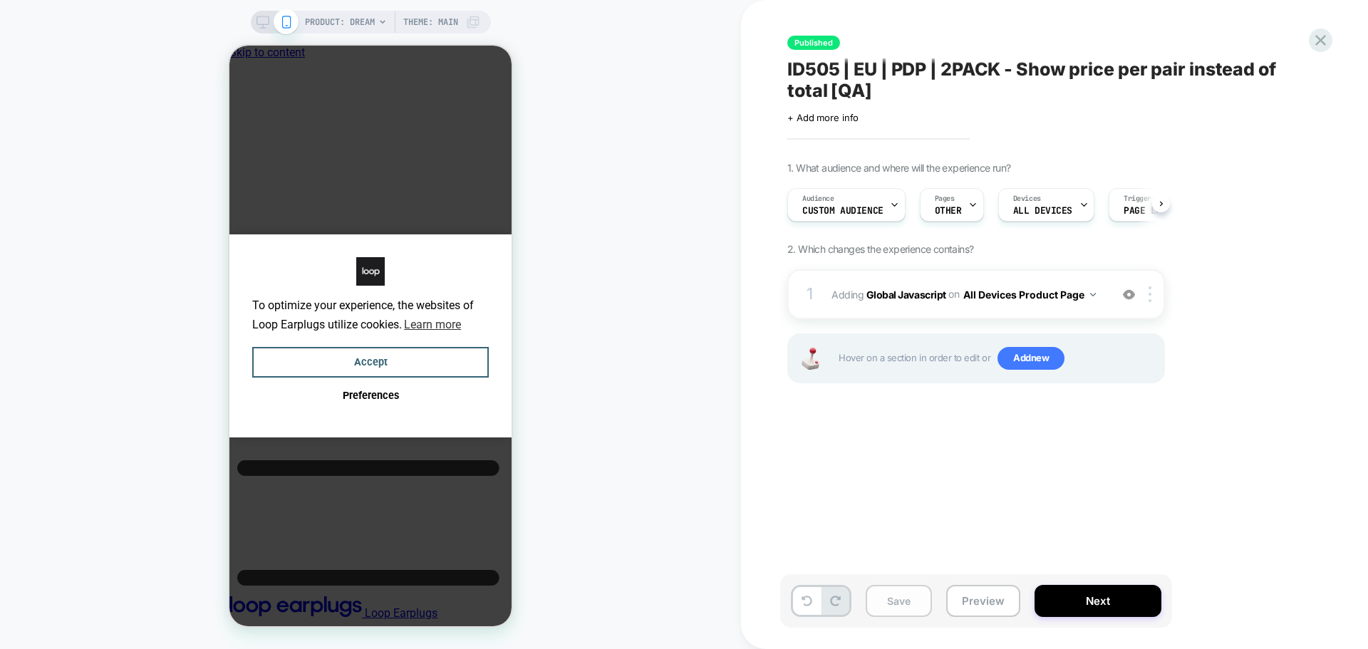
scroll to position [0, 1]
click at [900, 606] on button "Save" at bounding box center [898, 601] width 66 height 32
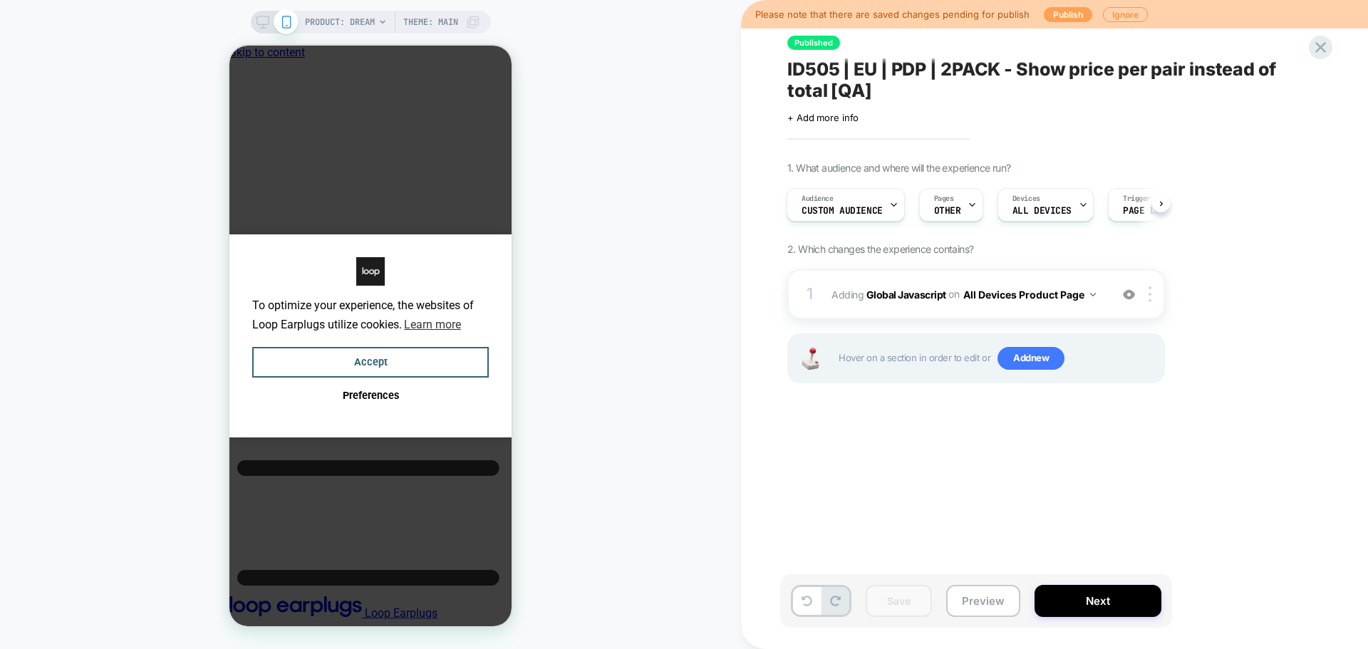
click at [1051, 15] on button "Publish" at bounding box center [1067, 14] width 48 height 15
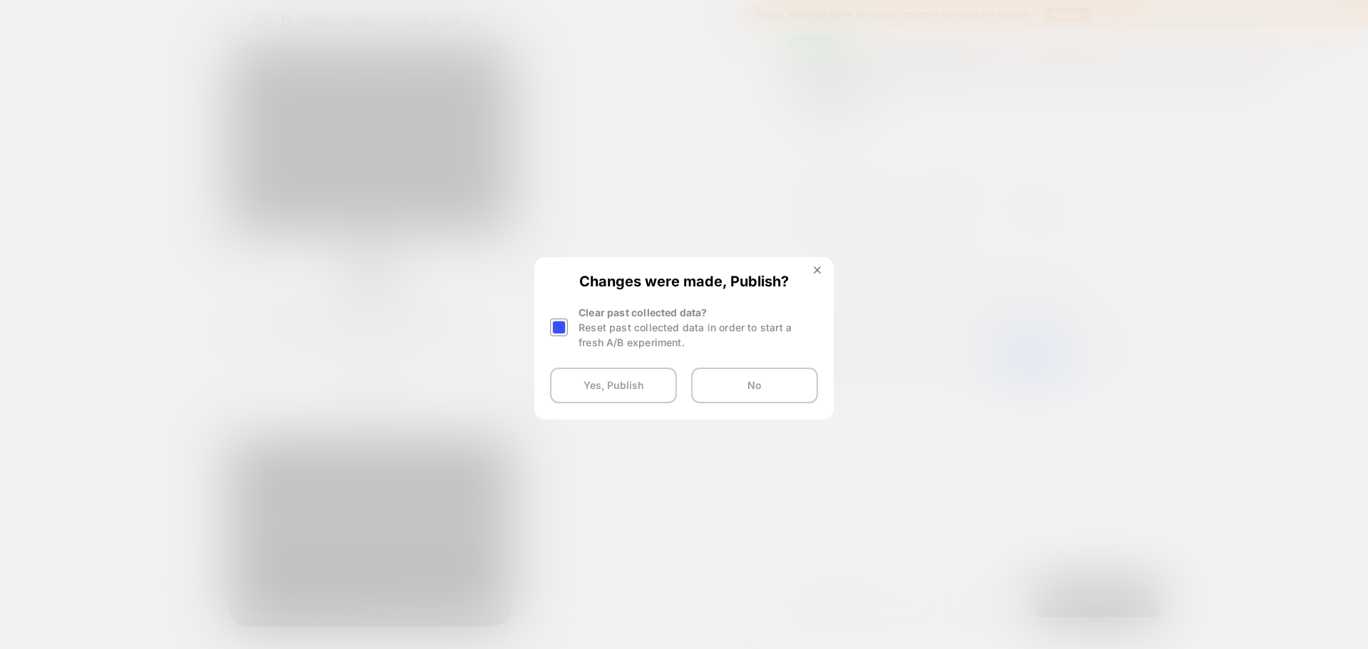
click at [564, 333] on div at bounding box center [559, 327] width 18 height 18
click at [573, 384] on button "Yes, Publish" at bounding box center [613, 386] width 127 height 36
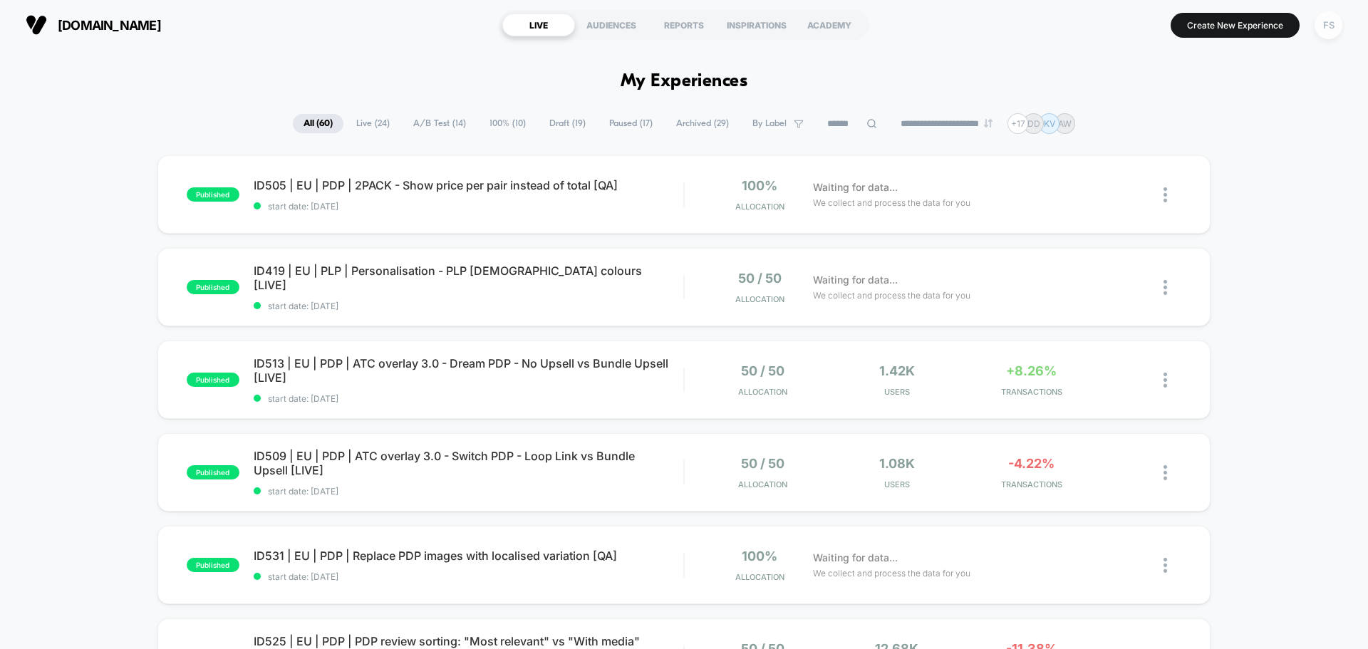
click at [1335, 25] on div "FS" at bounding box center [1328, 25] width 28 height 28
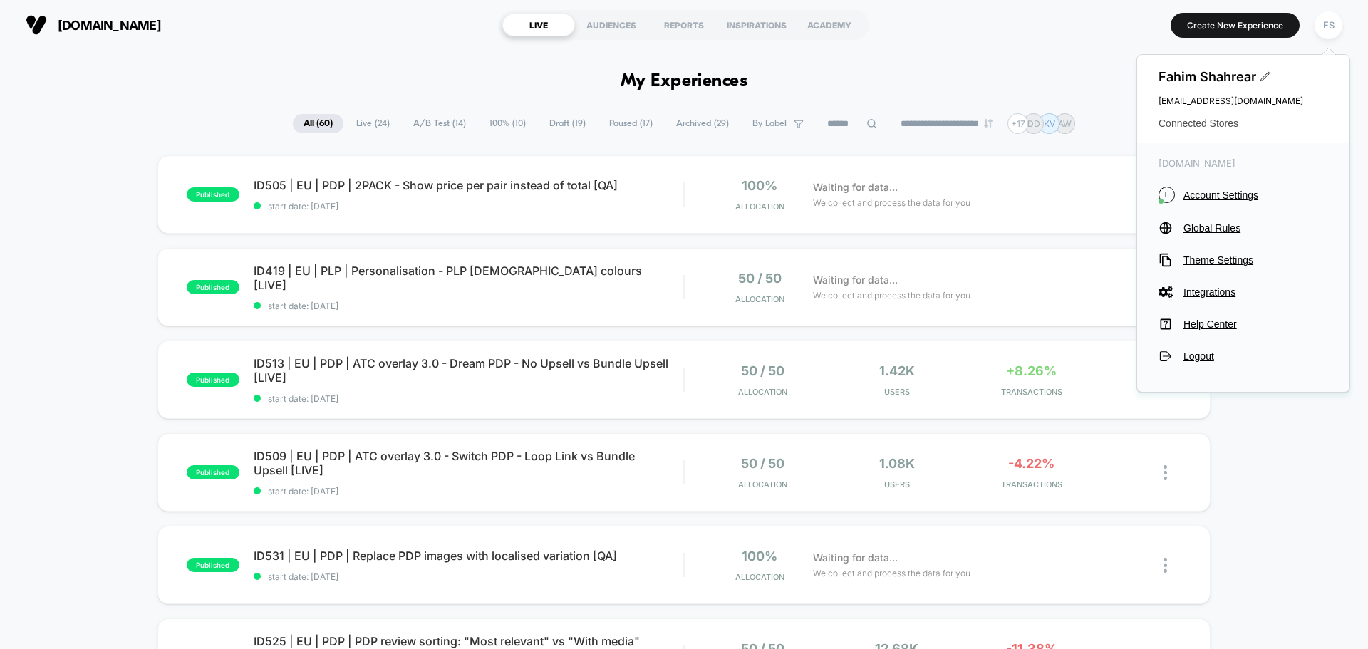
click at [1210, 123] on span "Connected Stores" at bounding box center [1243, 123] width 170 height 11
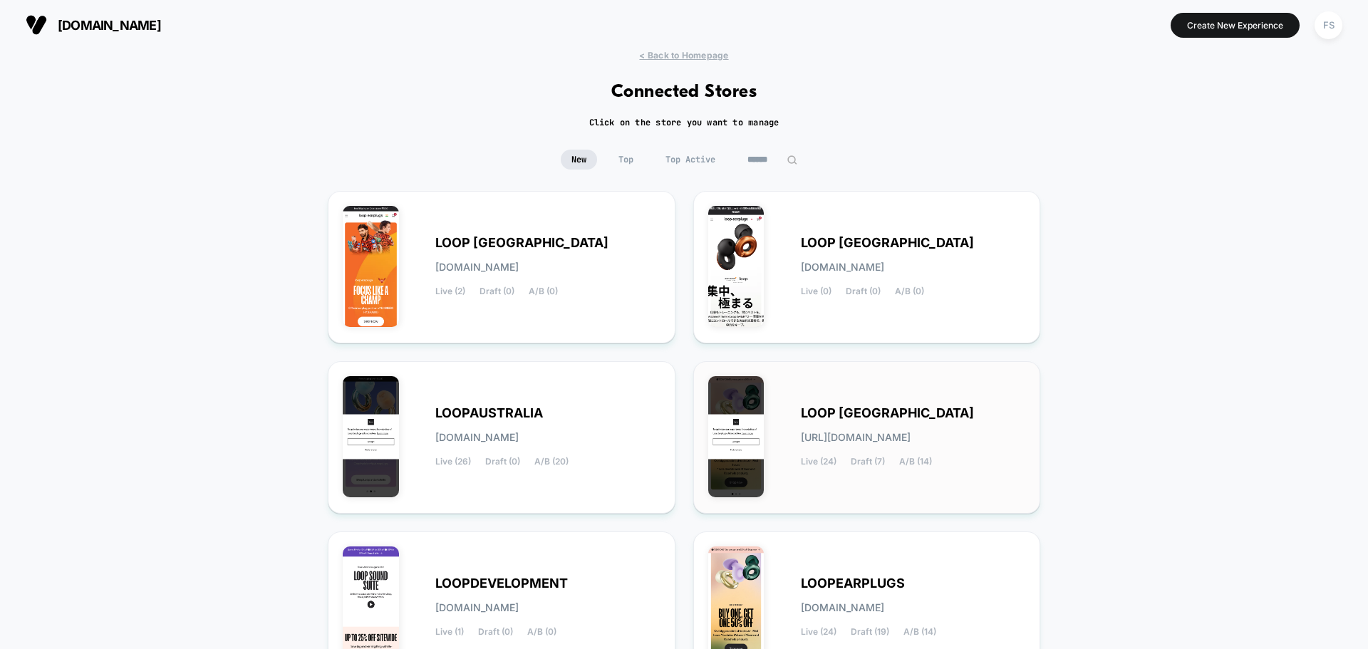
click at [889, 468] on div "LOOP UNITED STATES loop-united_states.myshopify.com Live (24) Draft (7) A/B (14)" at bounding box center [867, 437] width 318 height 123
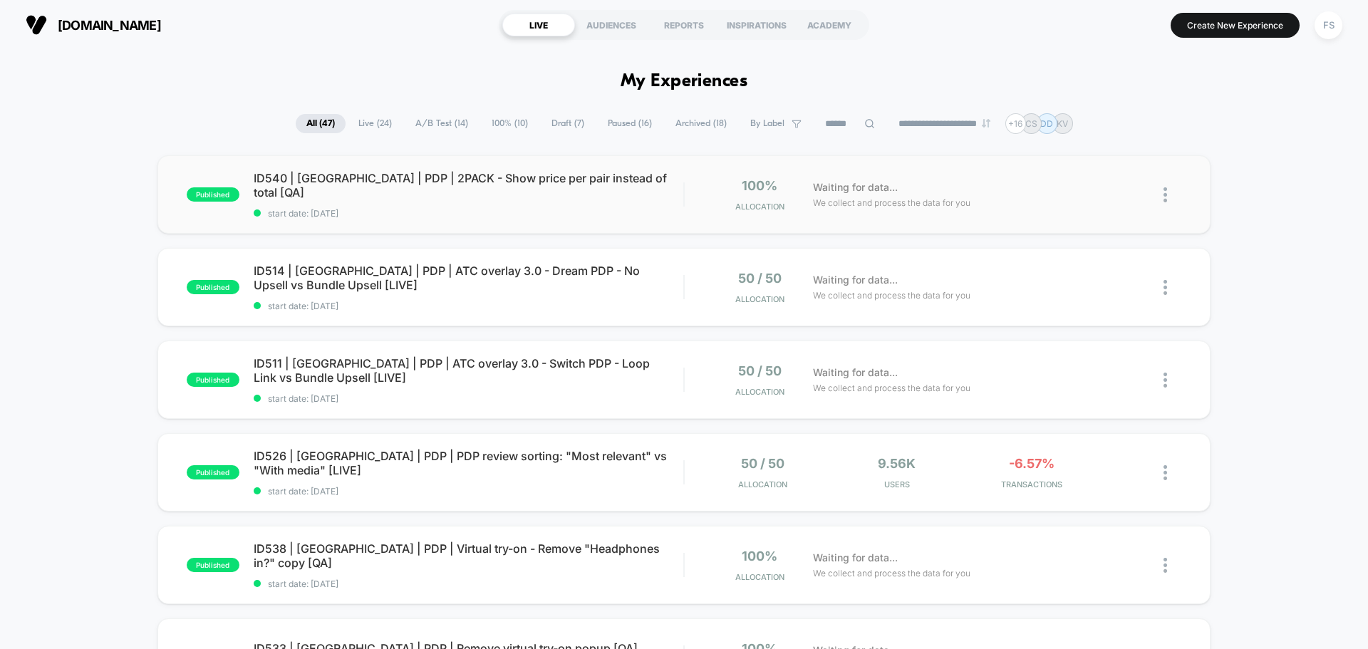
click at [415, 215] on div "published ID540 | USA | PDP | 2PACK - Show price per pair instead of total [QA]…" at bounding box center [683, 194] width 1053 height 78
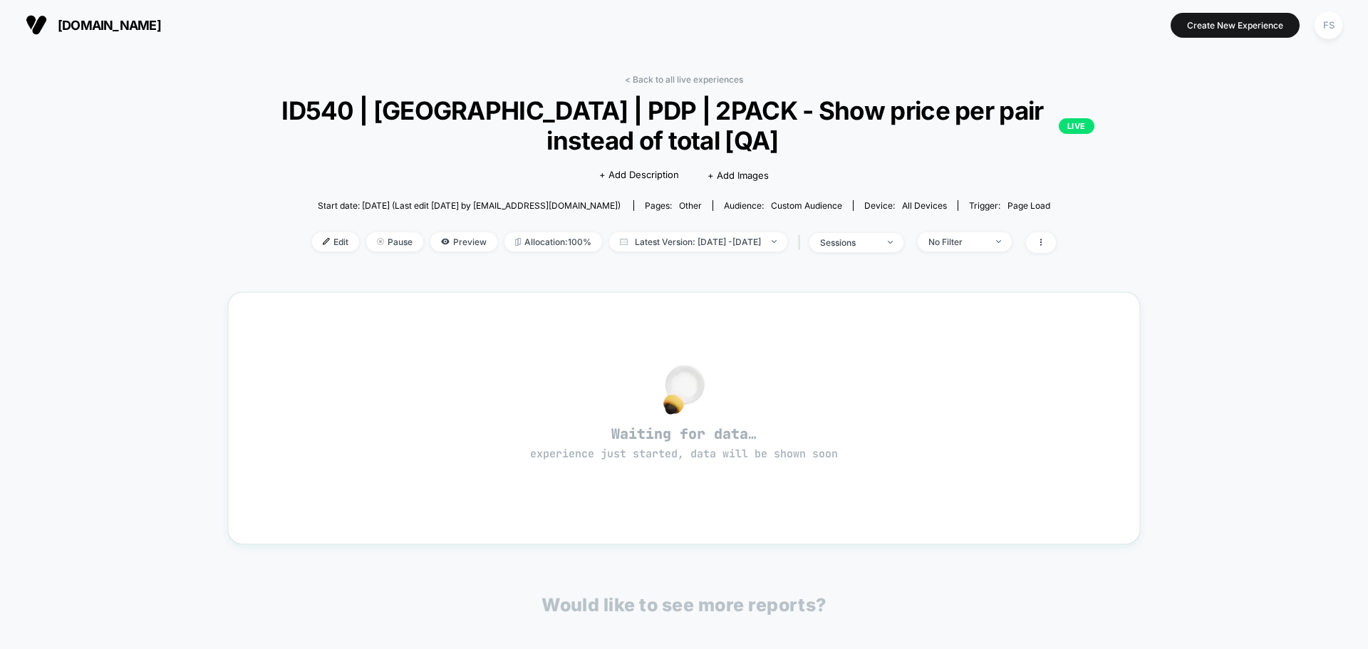
click at [318, 229] on div "< Back to all live experiences ID540 | USA | PDP | 2PACK - Show price per pair …" at bounding box center [684, 172] width 912 height 197
click at [313, 244] on span "Edit" at bounding box center [335, 241] width 47 height 19
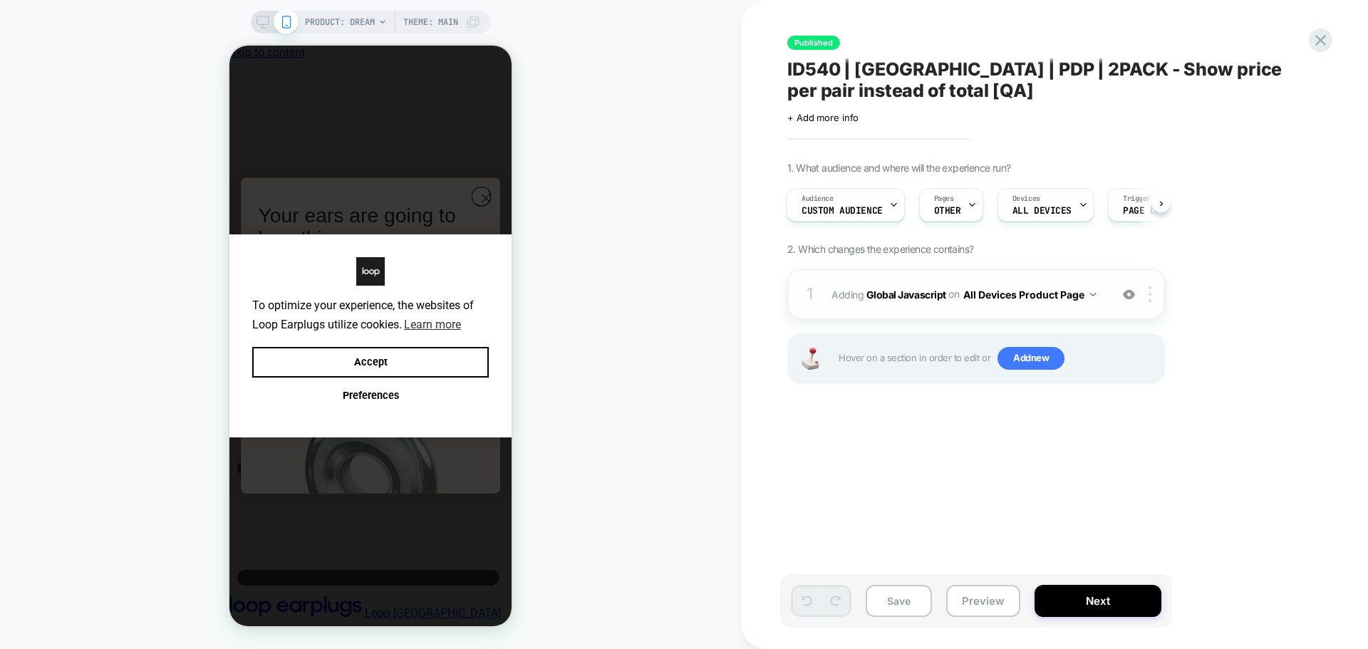
click at [934, 286] on span "Adding Global Javascript on All Devices Product Page" at bounding box center [966, 294] width 271 height 21
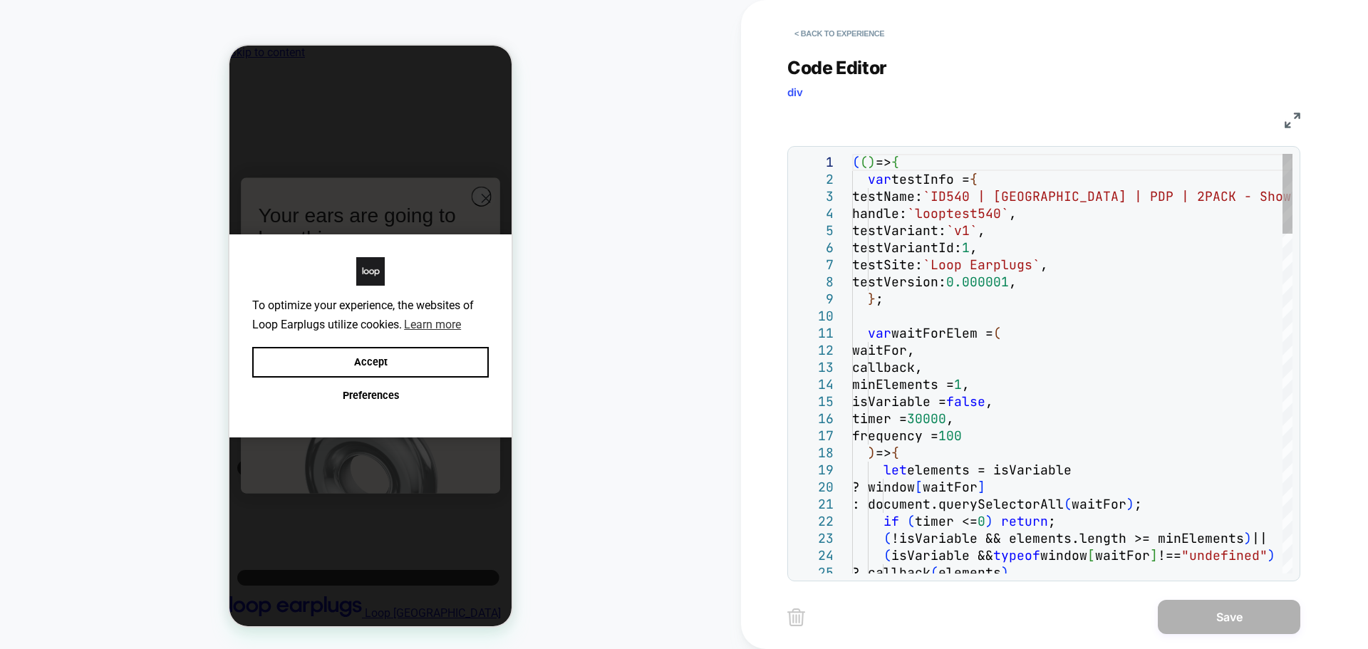
type textarea "**********"
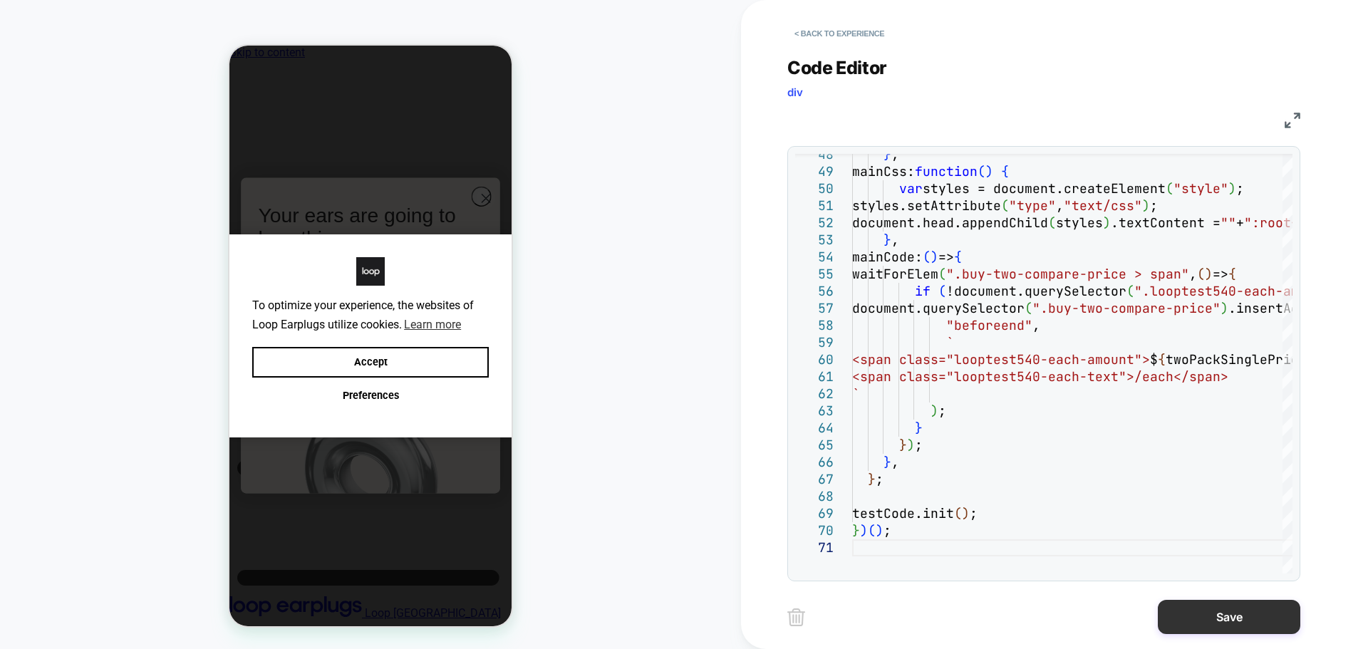
click at [1210, 628] on button "Save" at bounding box center [1228, 617] width 142 height 34
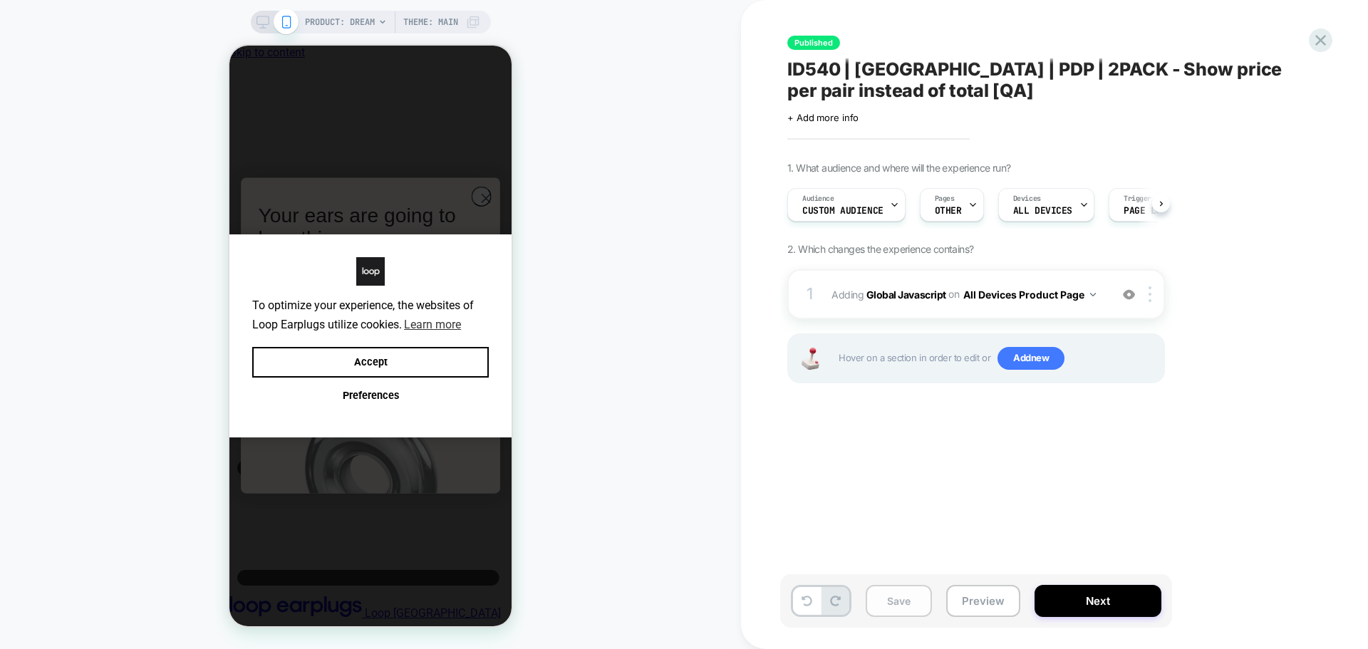
click at [907, 603] on button "Save" at bounding box center [898, 601] width 66 height 32
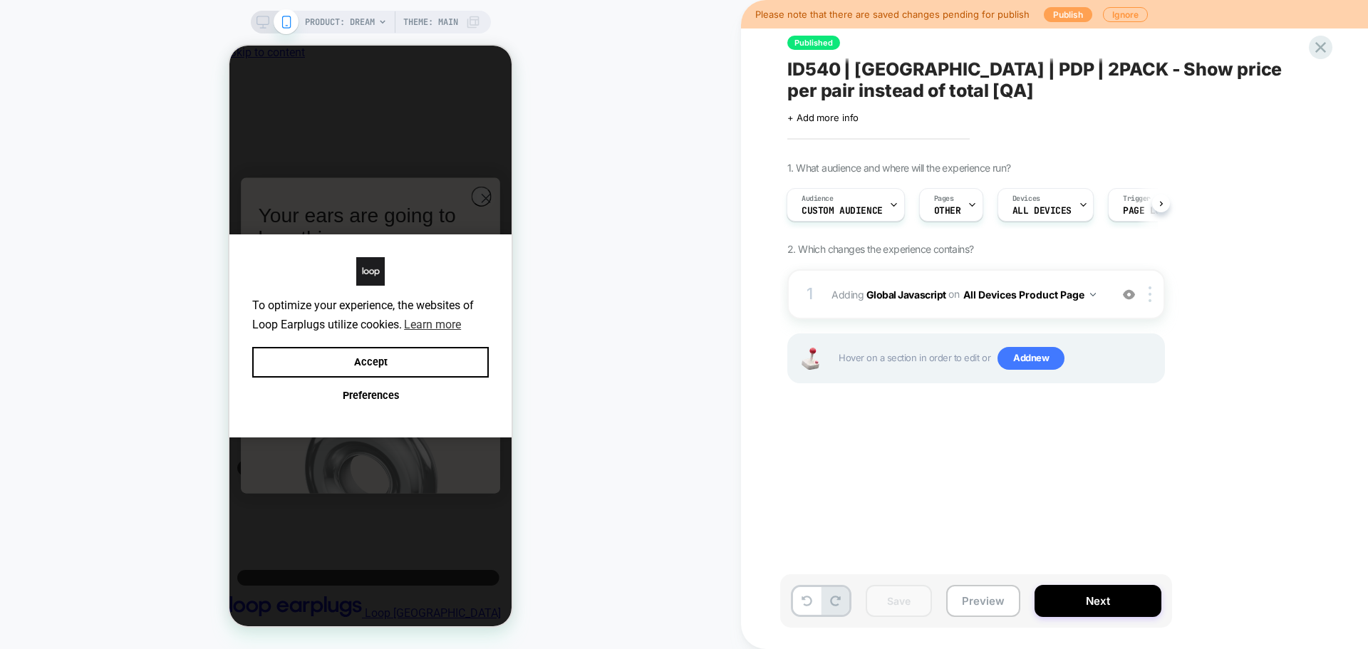
click at [1061, 18] on button "Publish" at bounding box center [1067, 14] width 48 height 15
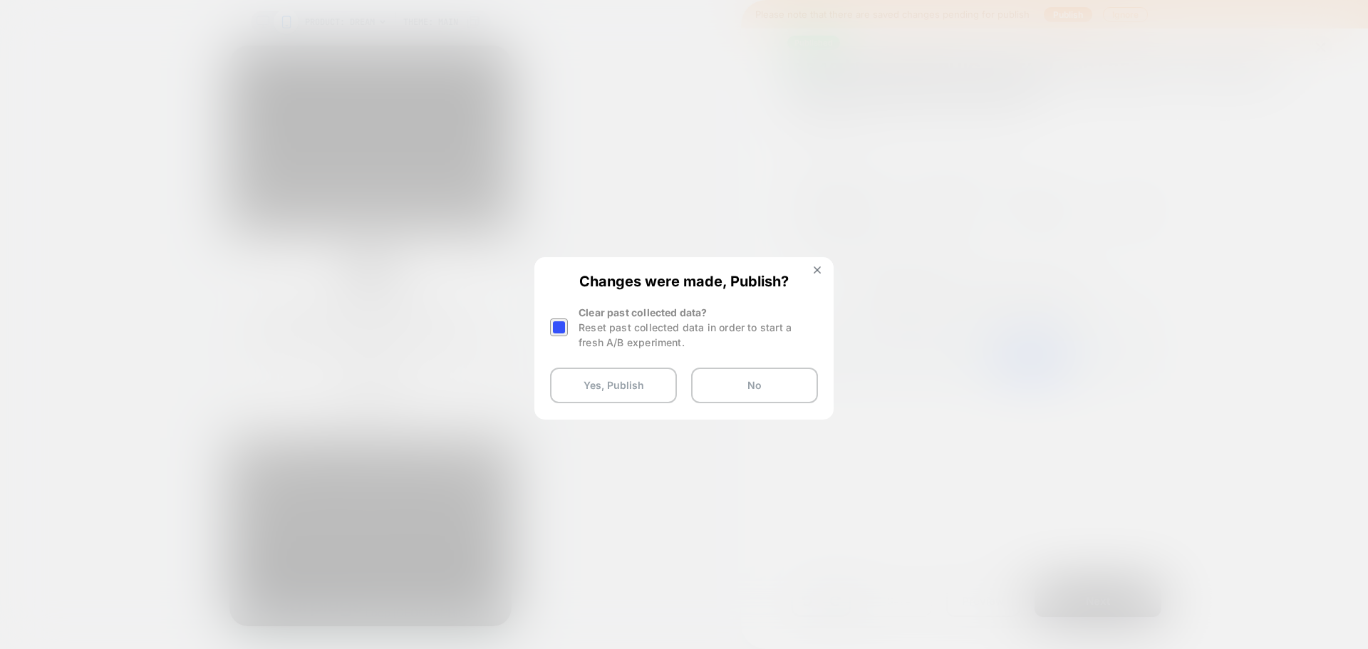
click at [555, 327] on div at bounding box center [559, 327] width 18 height 18
click at [596, 389] on button "Yes, Publish" at bounding box center [613, 386] width 127 height 36
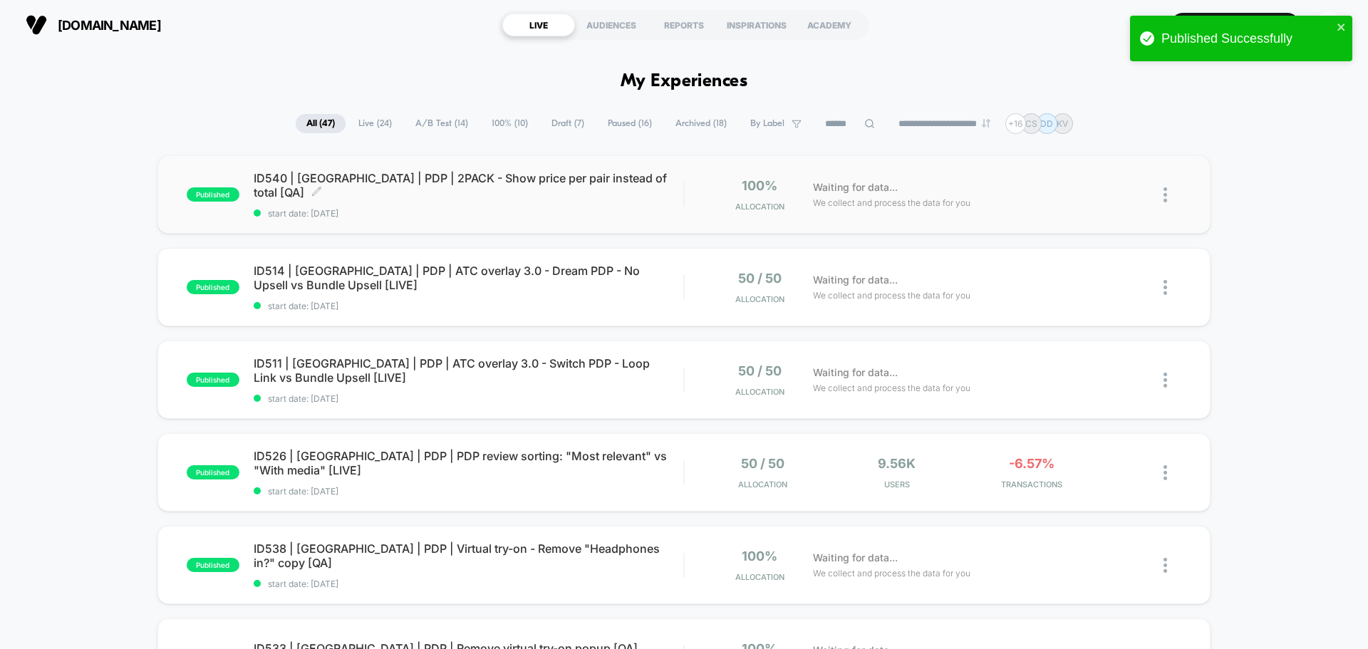
click at [522, 192] on div "ID540 | USA | PDP | 2PACK - Show price per pair instead of total [QA] Click to …" at bounding box center [469, 195] width 430 height 48
